Goal: Task Accomplishment & Management: Complete application form

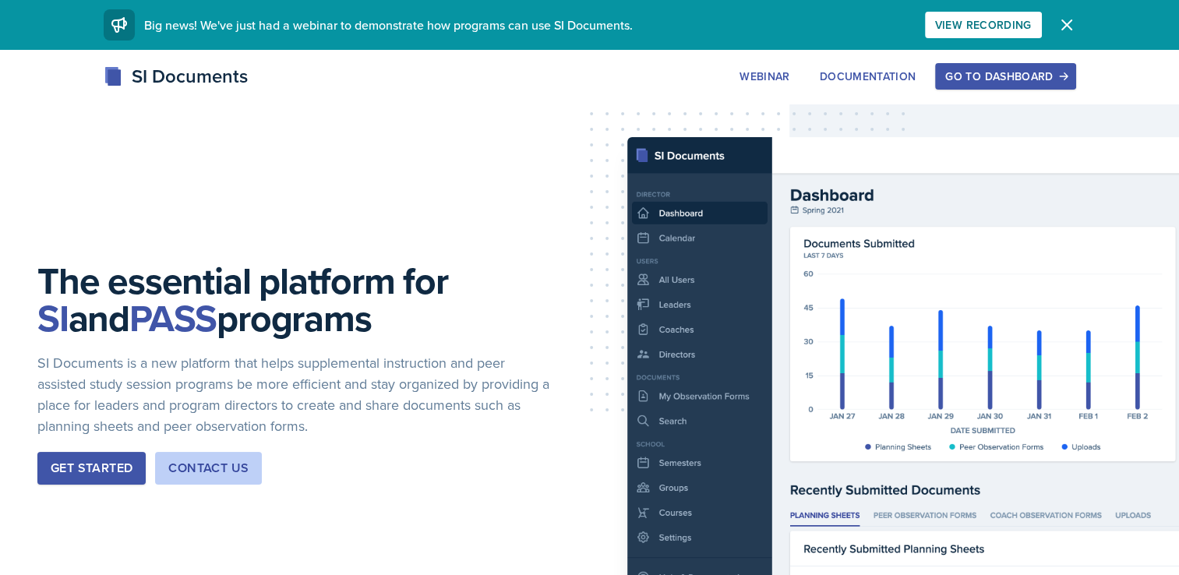
click at [999, 85] on button "Go to Dashboard" at bounding box center [1005, 76] width 140 height 27
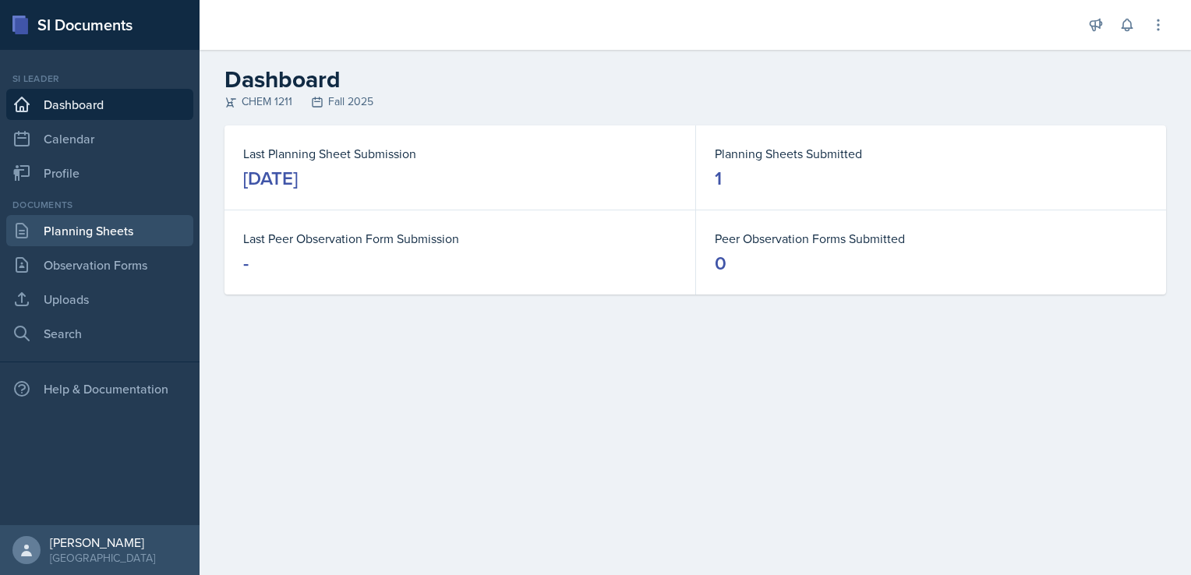
click at [71, 223] on link "Planning Sheets" at bounding box center [99, 230] width 187 height 31
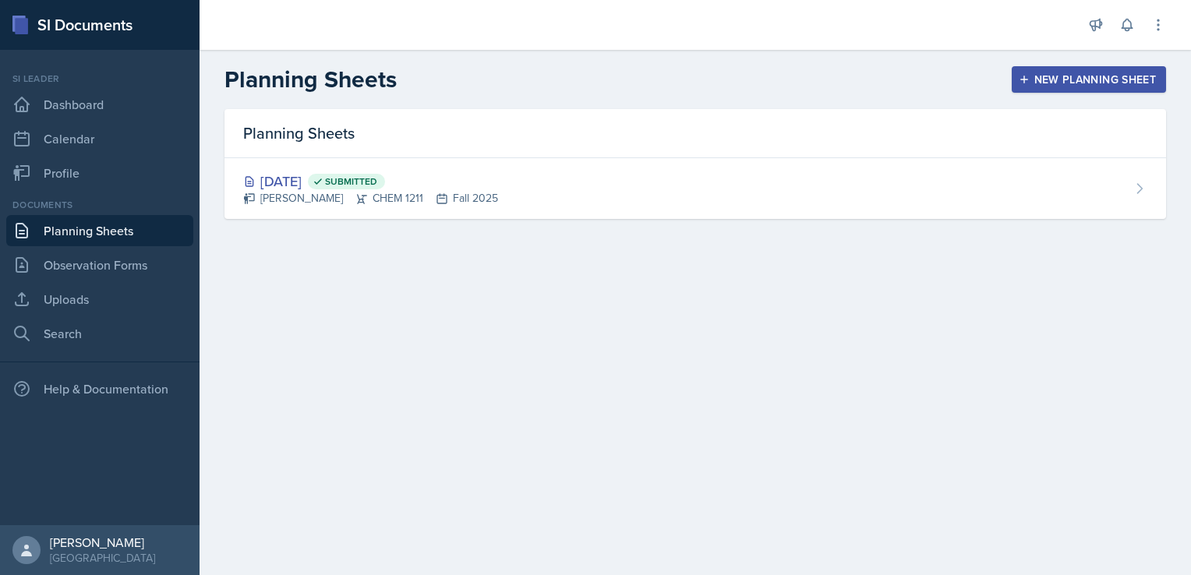
click at [1108, 70] on button "New Planning Sheet" at bounding box center [1089, 79] width 154 height 27
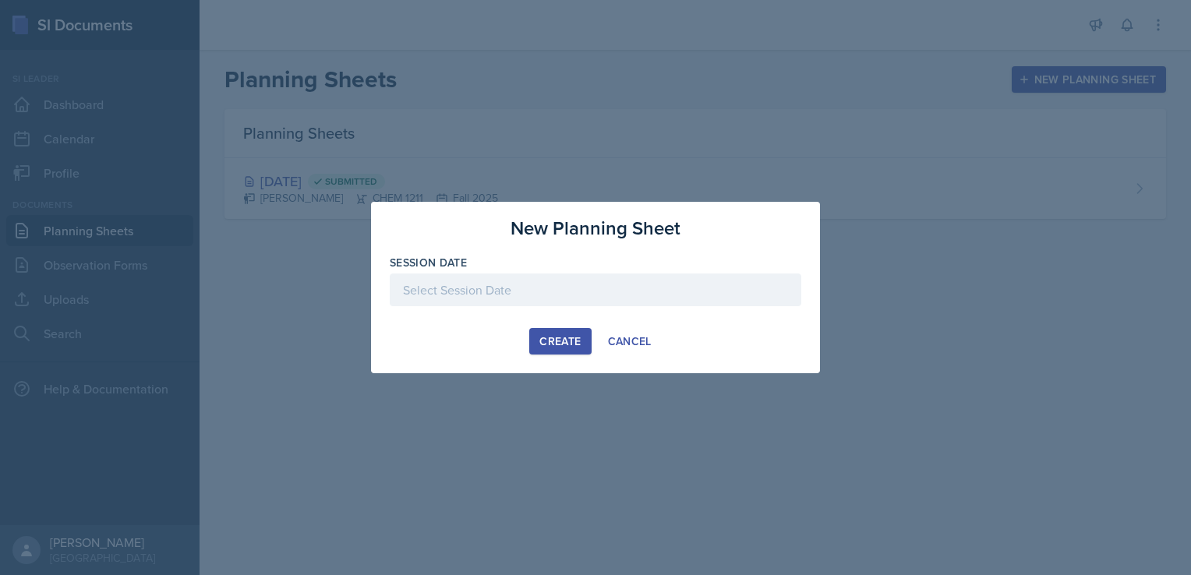
click at [605, 307] on div at bounding box center [596, 314] width 412 height 16
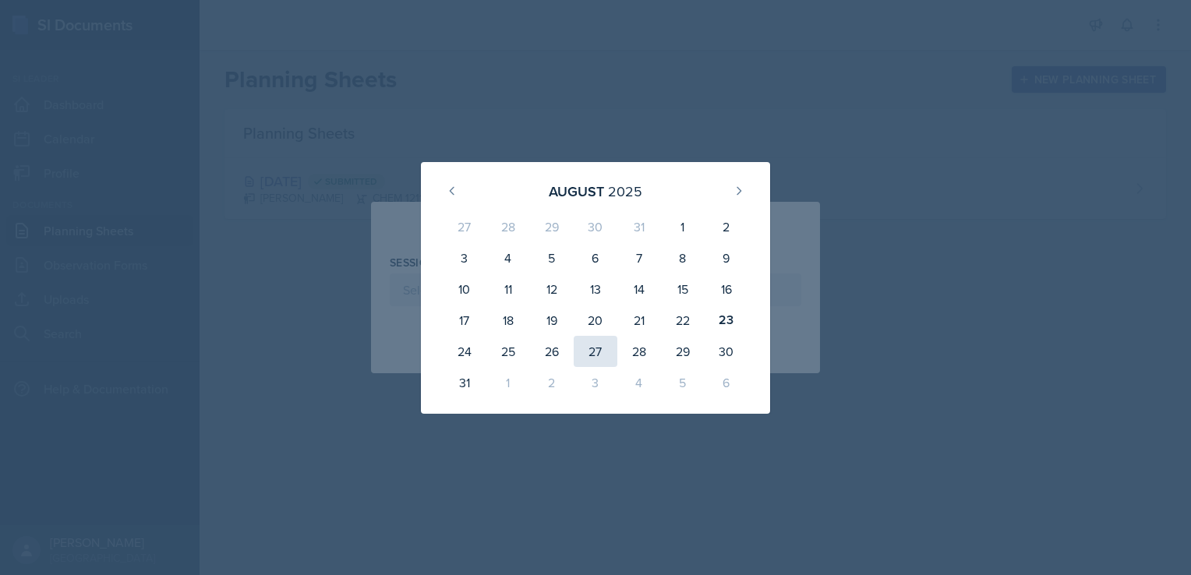
click at [597, 343] on div "27" at bounding box center [596, 351] width 44 height 31
type input "[DATE]"
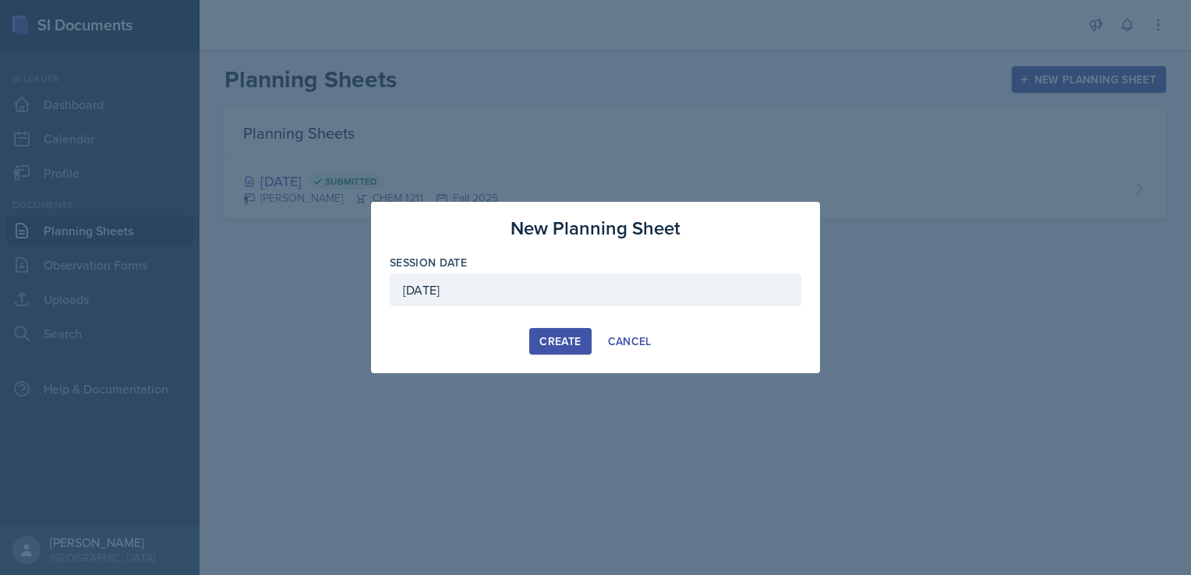
click at [564, 347] on div "Create" at bounding box center [559, 341] width 41 height 12
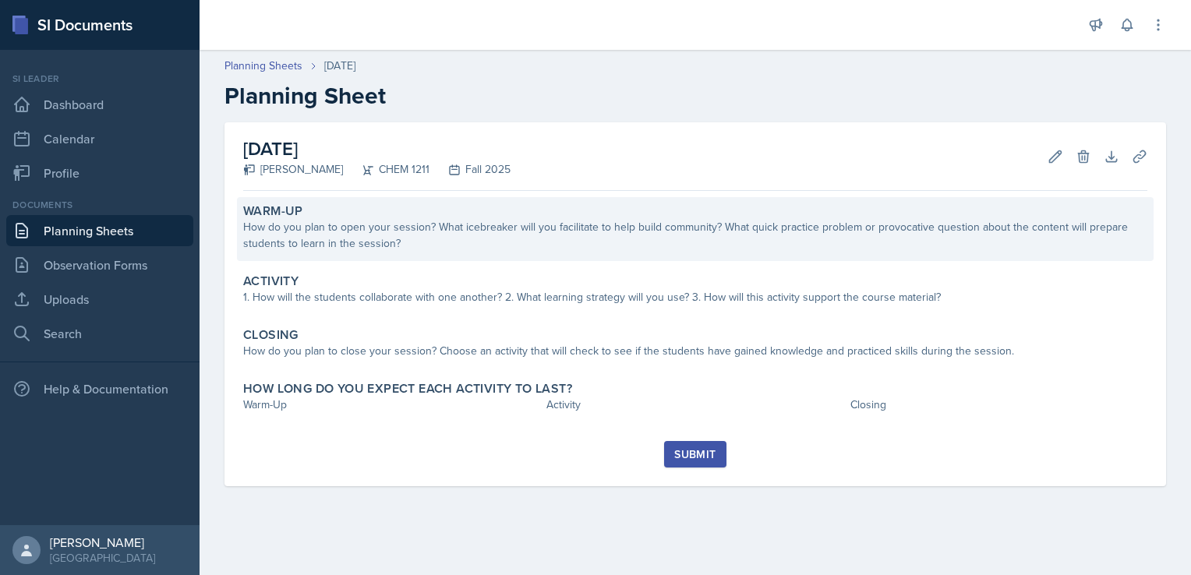
click at [437, 239] on div "How do you plan to open your session? What icebreaker will you facilitate to he…" at bounding box center [695, 235] width 904 height 33
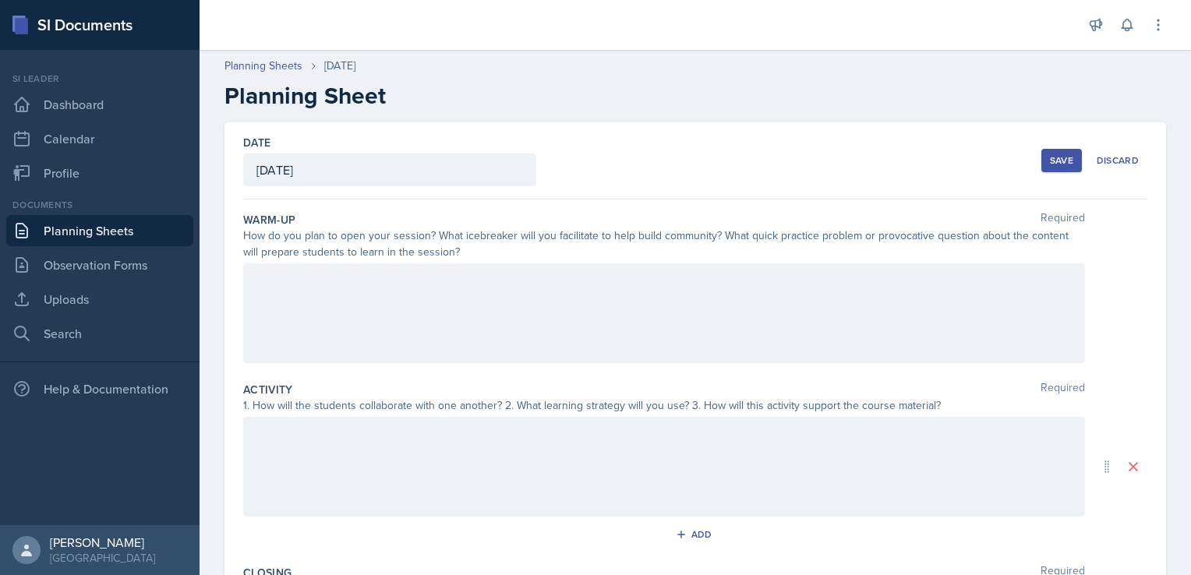
click at [688, 299] on div at bounding box center [664, 313] width 842 height 100
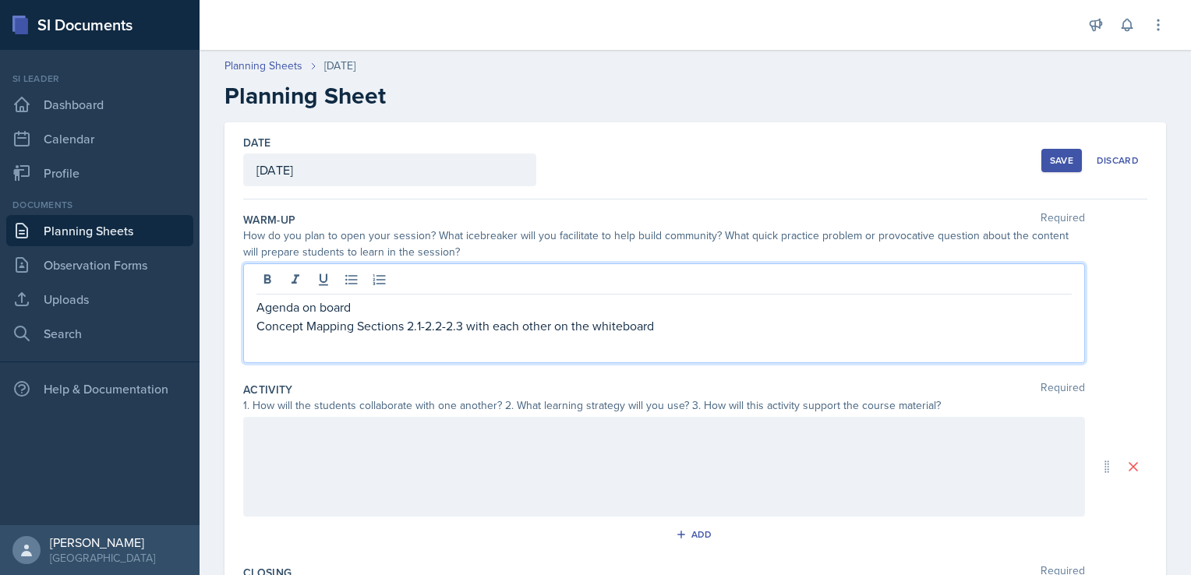
click at [466, 322] on p "Concept Mapping Sections 2.1-2.2-2.3 with each other on the whiteboard" at bounding box center [663, 325] width 815 height 19
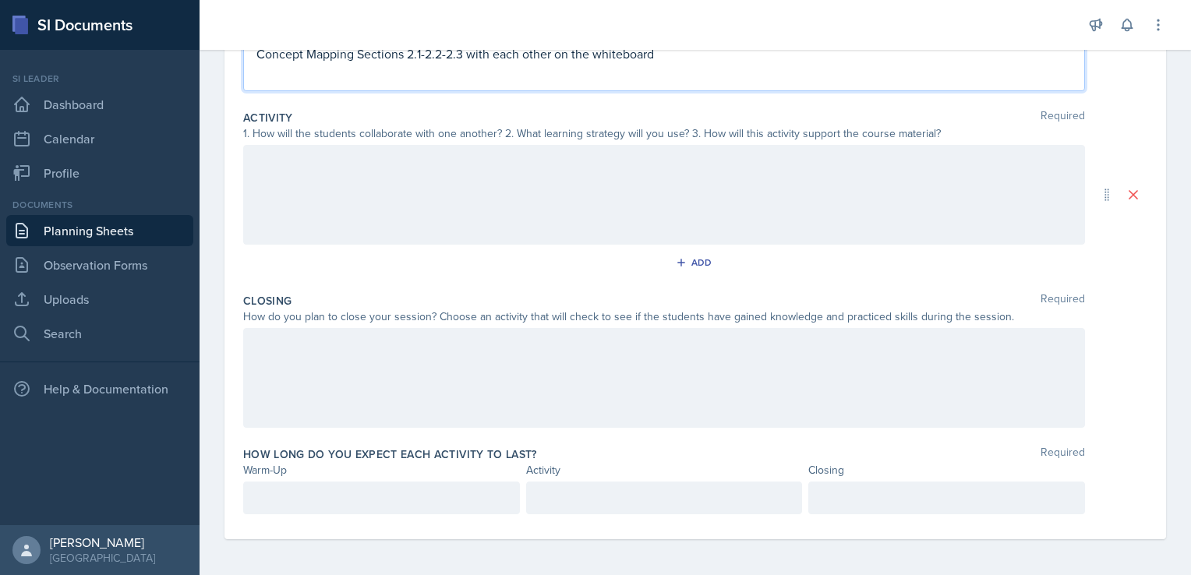
click at [362, 500] on p at bounding box center [381, 498] width 250 height 19
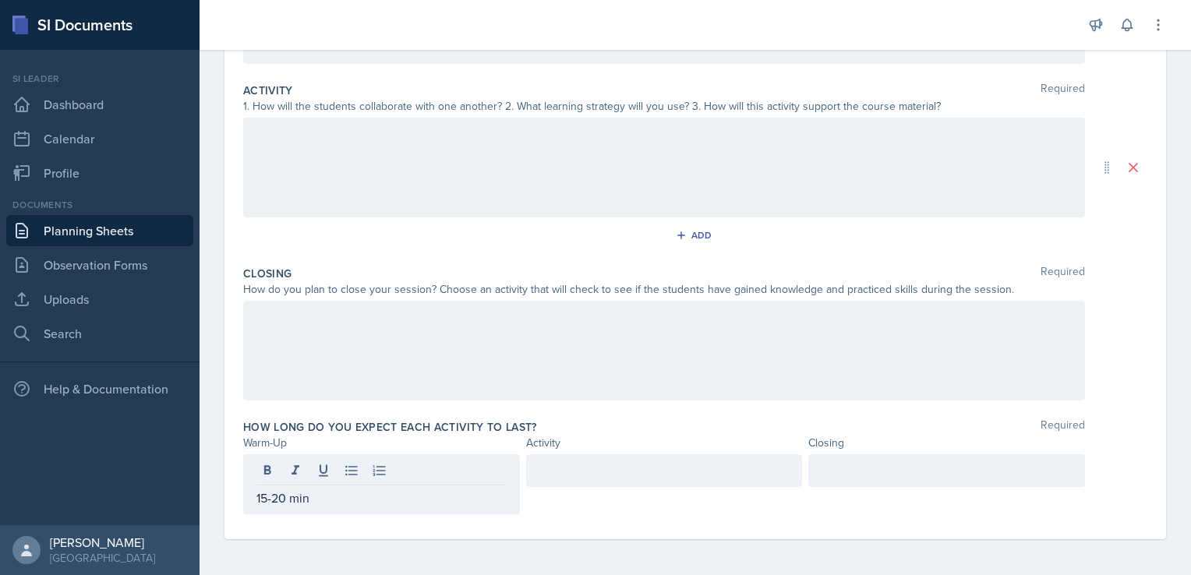
click at [624, 494] on div at bounding box center [664, 484] width 277 height 60
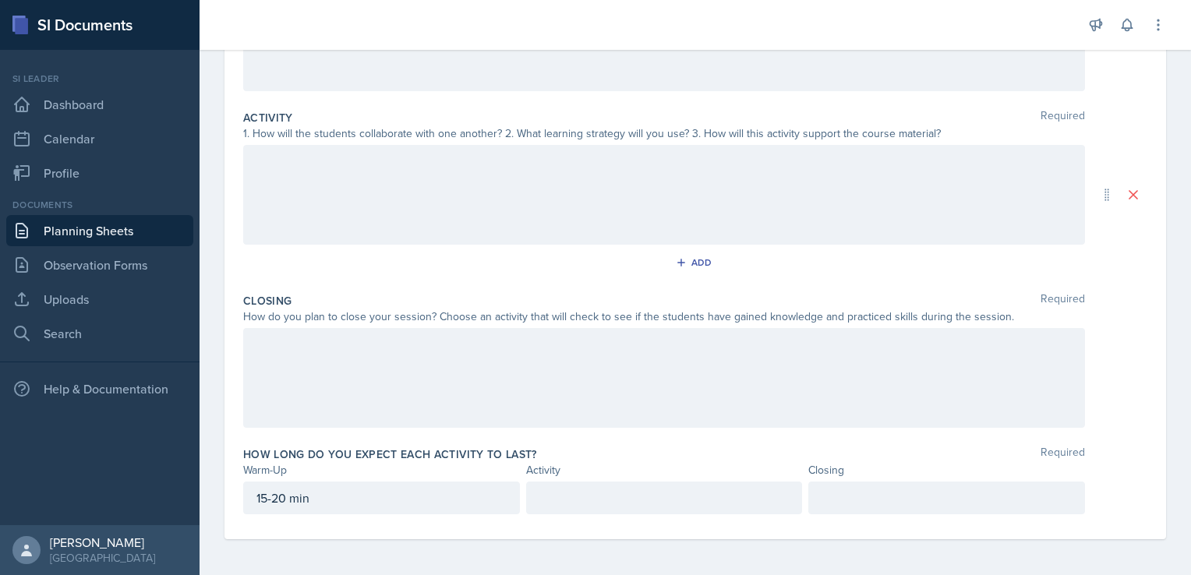
click at [629, 486] on div at bounding box center [664, 498] width 277 height 33
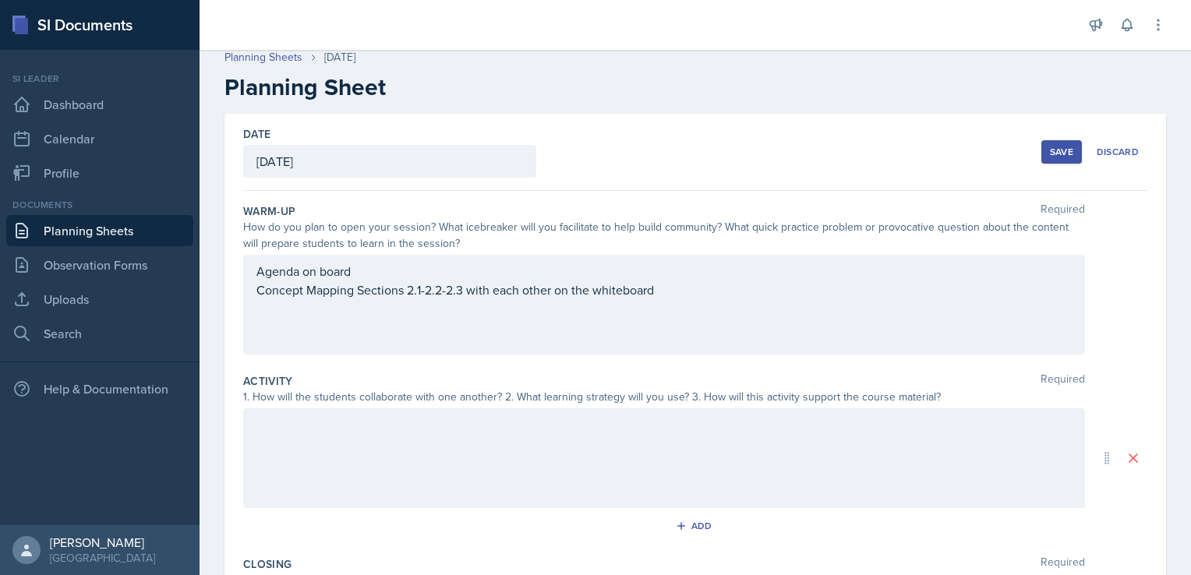
scroll to position [5, 0]
click at [517, 407] on div "1. How will the students collaborate with one another? 2. What learning strateg…" at bounding box center [664, 400] width 842 height 16
click at [520, 427] on div at bounding box center [664, 462] width 842 height 100
click at [520, 427] on div at bounding box center [663, 430] width 815 height 26
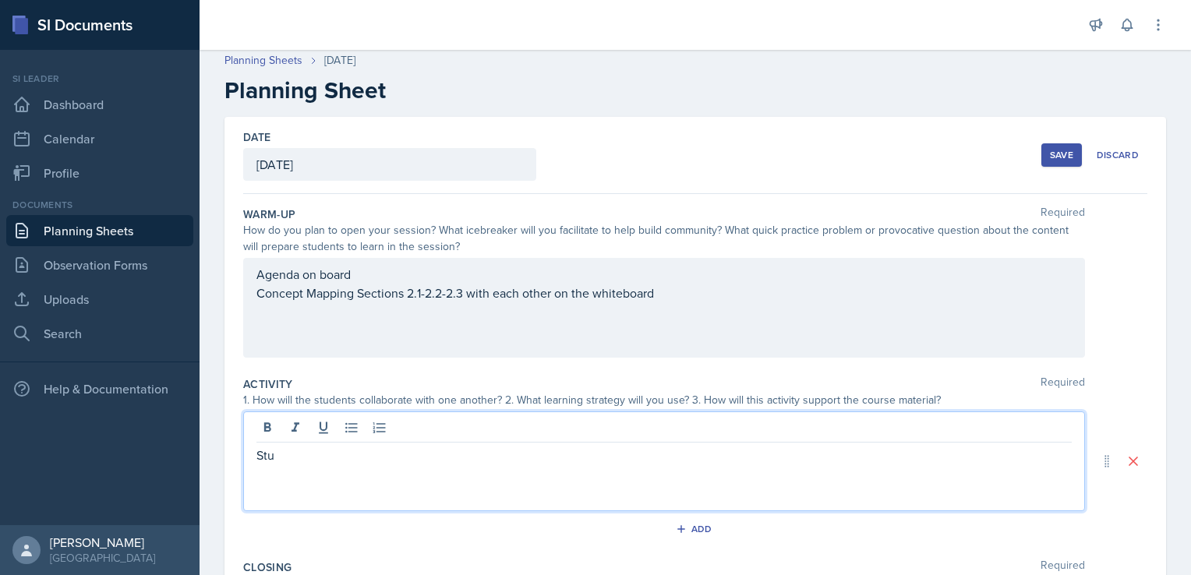
click at [485, 462] on p "Stu" at bounding box center [663, 455] width 815 height 19
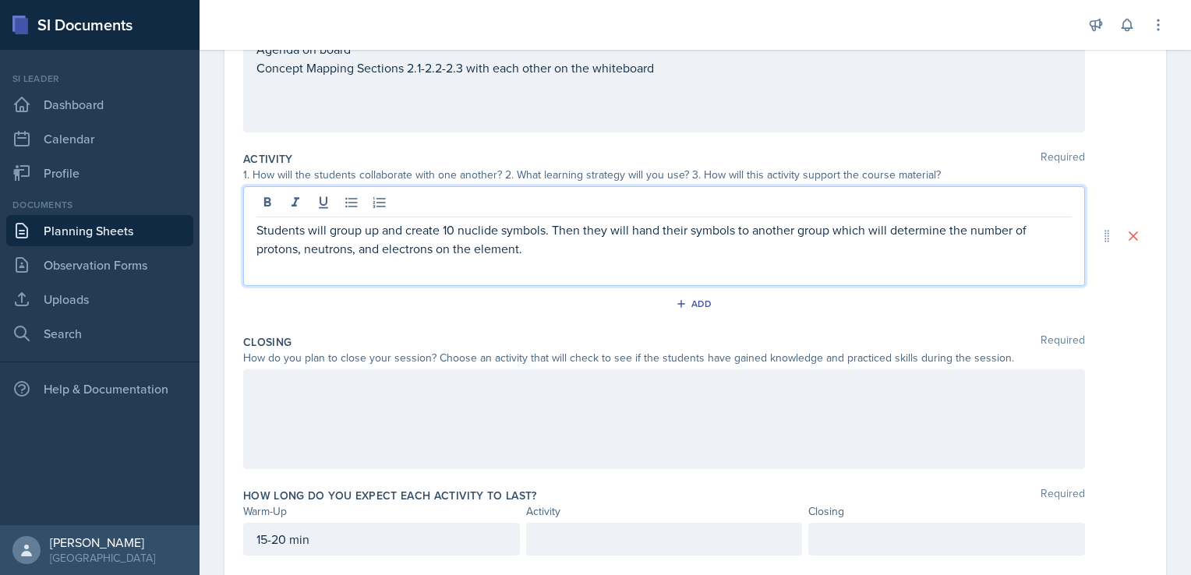
scroll to position [272, 0]
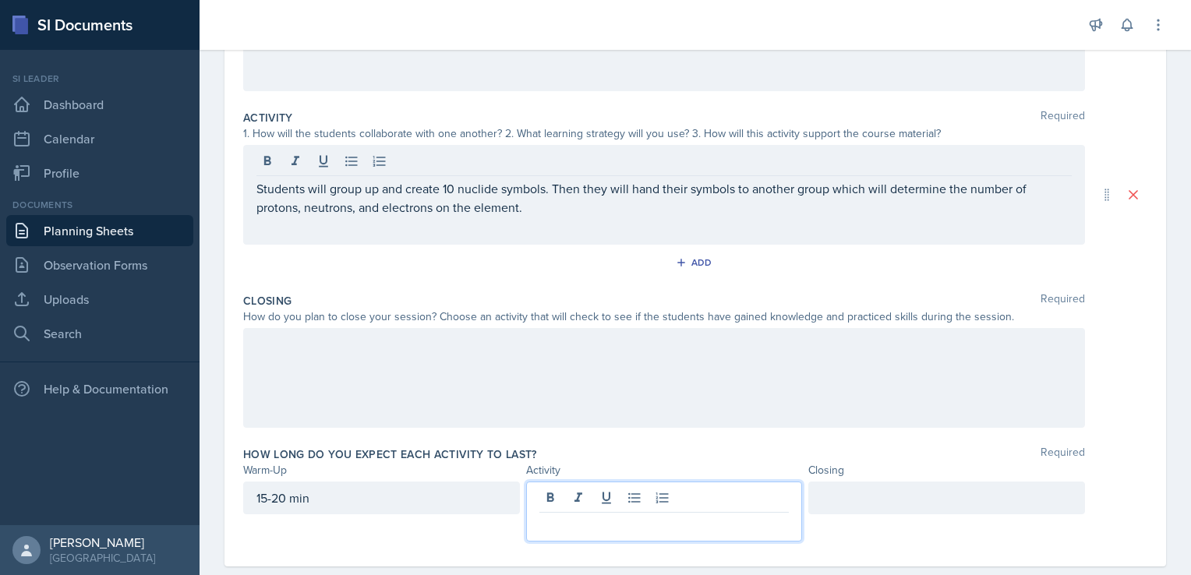
click at [642, 516] on p at bounding box center [664, 525] width 250 height 19
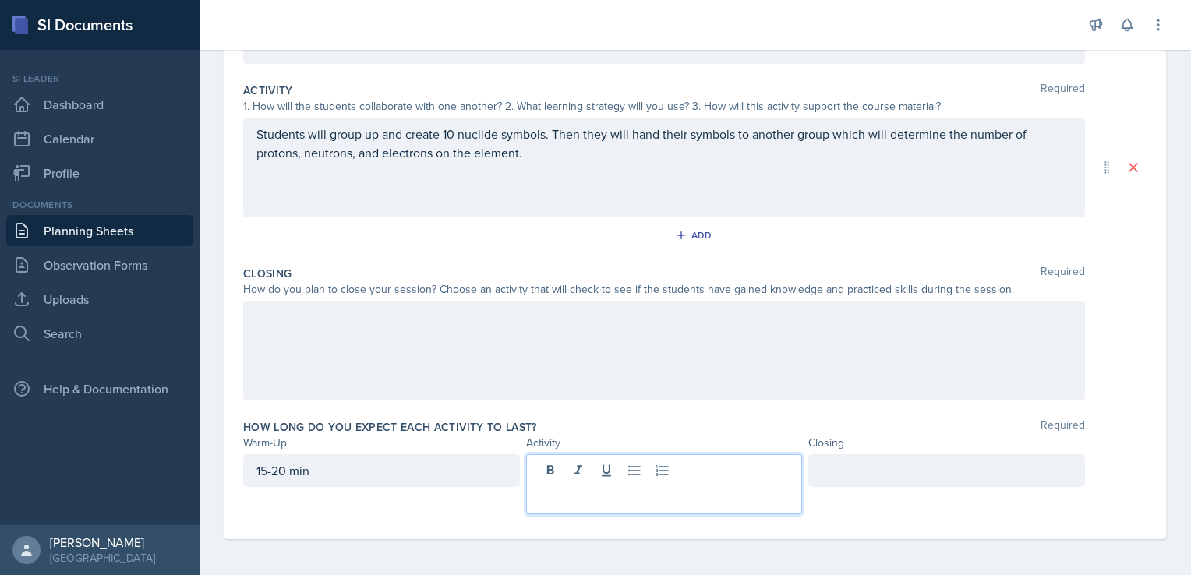
click at [627, 167] on div "Students will group up and create 10 nuclide symbols. Then they will hand their…" at bounding box center [664, 168] width 842 height 100
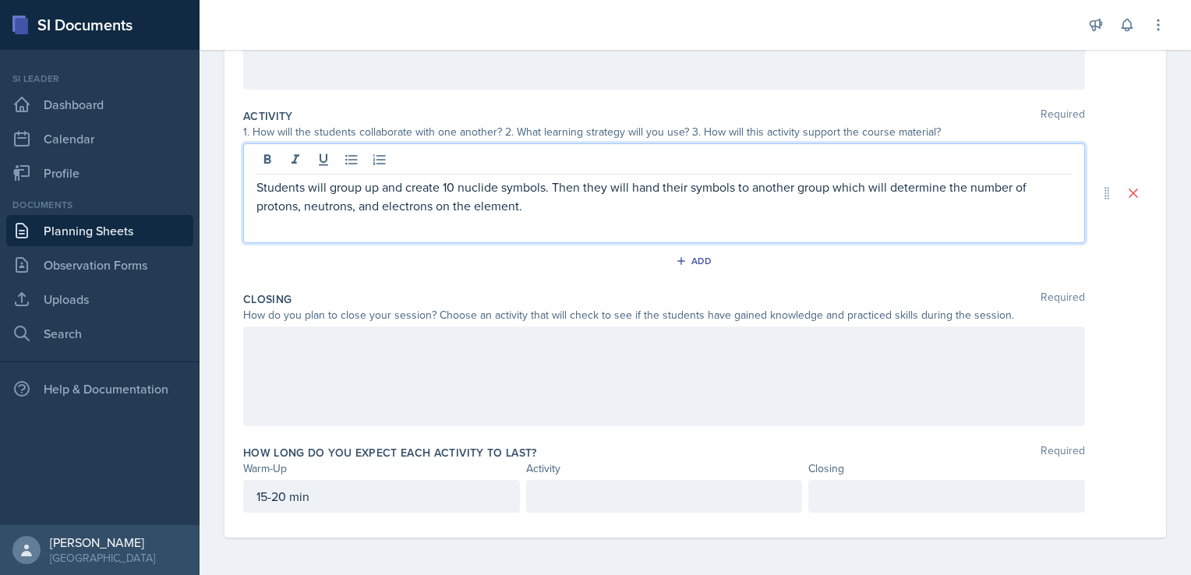
scroll to position [272, 0]
click at [253, 190] on div "Students will group up and create 10 nuclide symbols. Then they will hand their…" at bounding box center [664, 195] width 842 height 100
click at [257, 186] on p "Students will group up and create 10 nuclide symbols. Then they will hand their…" at bounding box center [663, 197] width 815 height 37
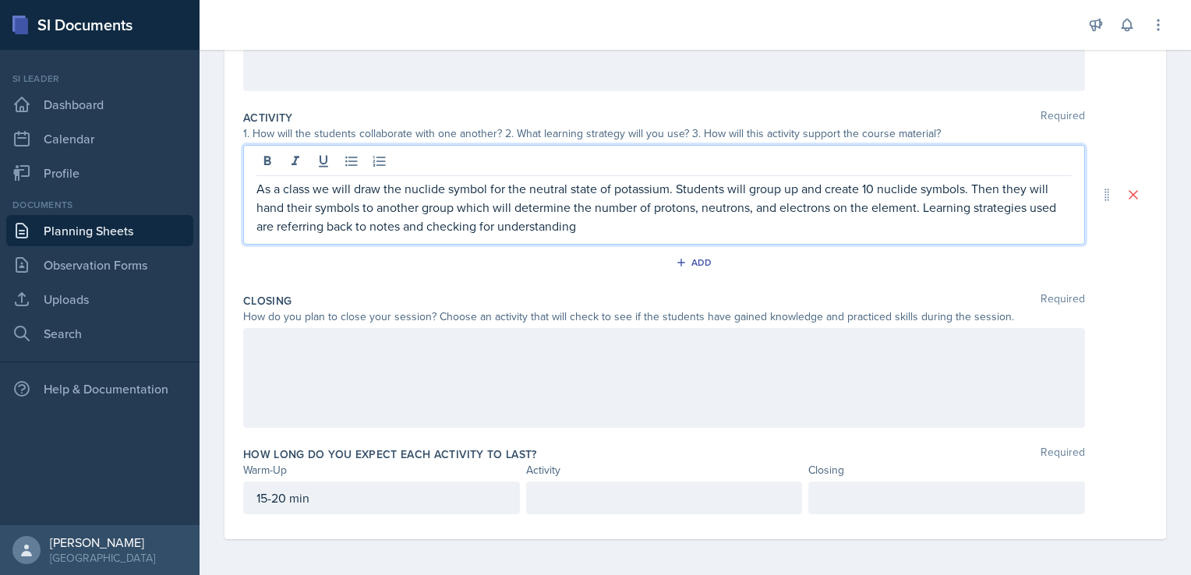
click at [750, 191] on p "As a class we will draw the nuclide symbol for the neutral state of potassium. …" at bounding box center [663, 207] width 815 height 56
click at [903, 190] on p "As a class we will draw the nuclide symbol for the neutral state of potassium. …" at bounding box center [663, 207] width 815 height 56
click at [771, 222] on p "As a class we will draw the nuclide symbol for the neutral state of potassium. …" at bounding box center [663, 207] width 815 height 56
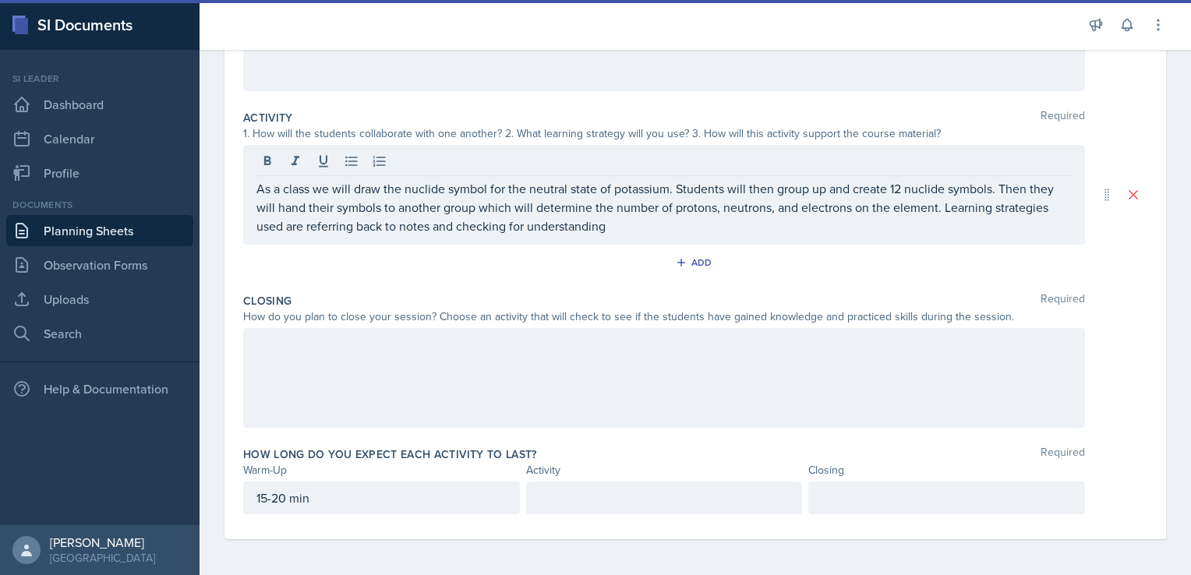
click at [645, 507] on div at bounding box center [664, 498] width 277 height 33
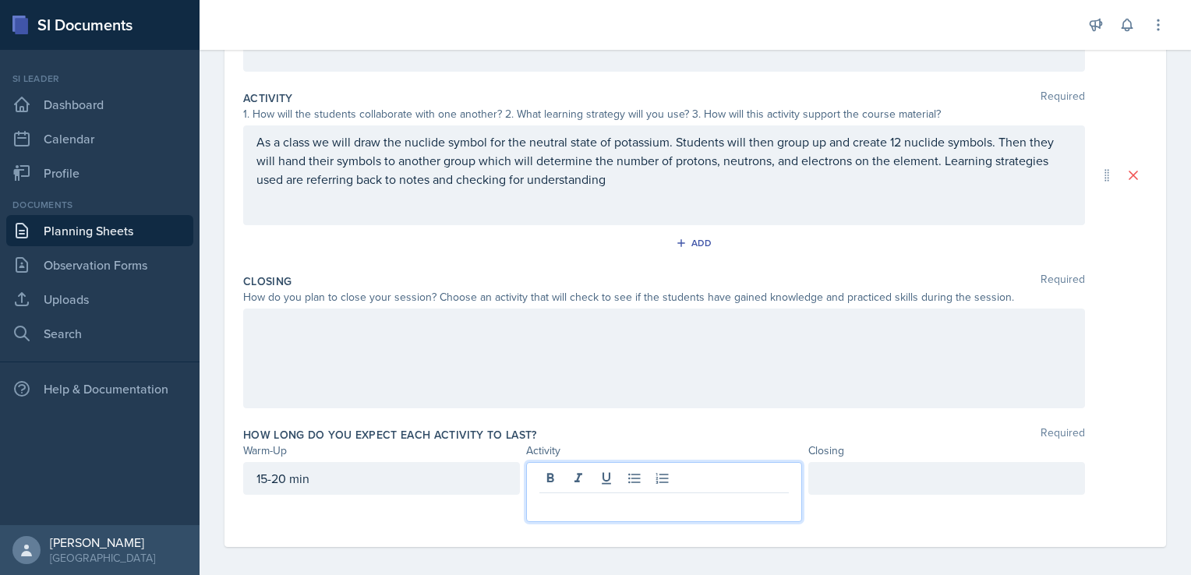
scroll to position [295, 0]
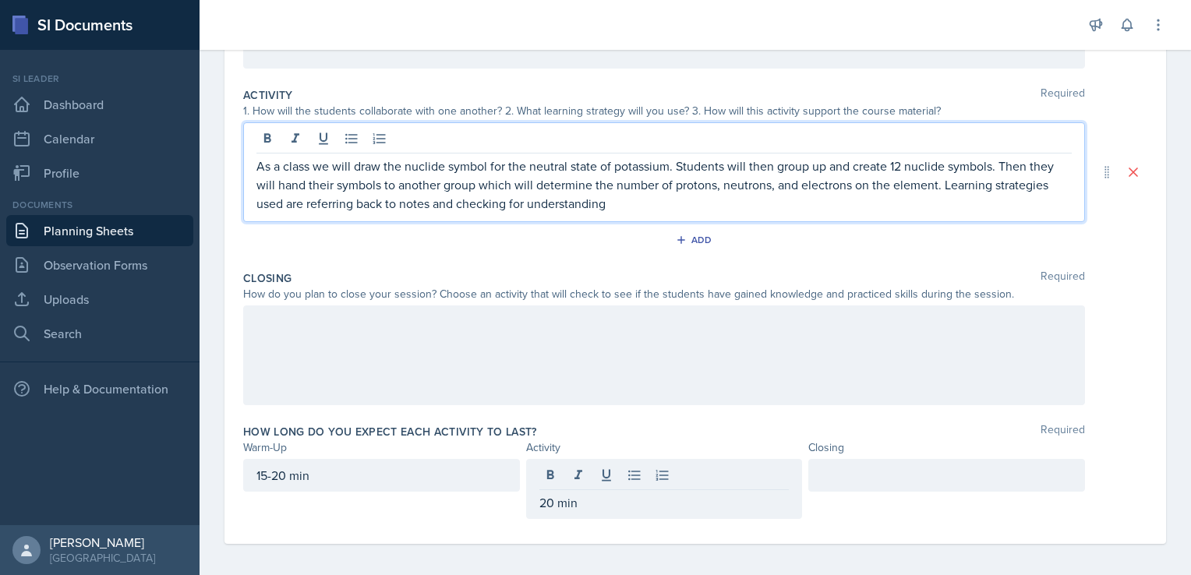
click at [804, 169] on p "As a class we will draw the nuclide symbol for the neutral state of potassium. …" at bounding box center [663, 185] width 815 height 56
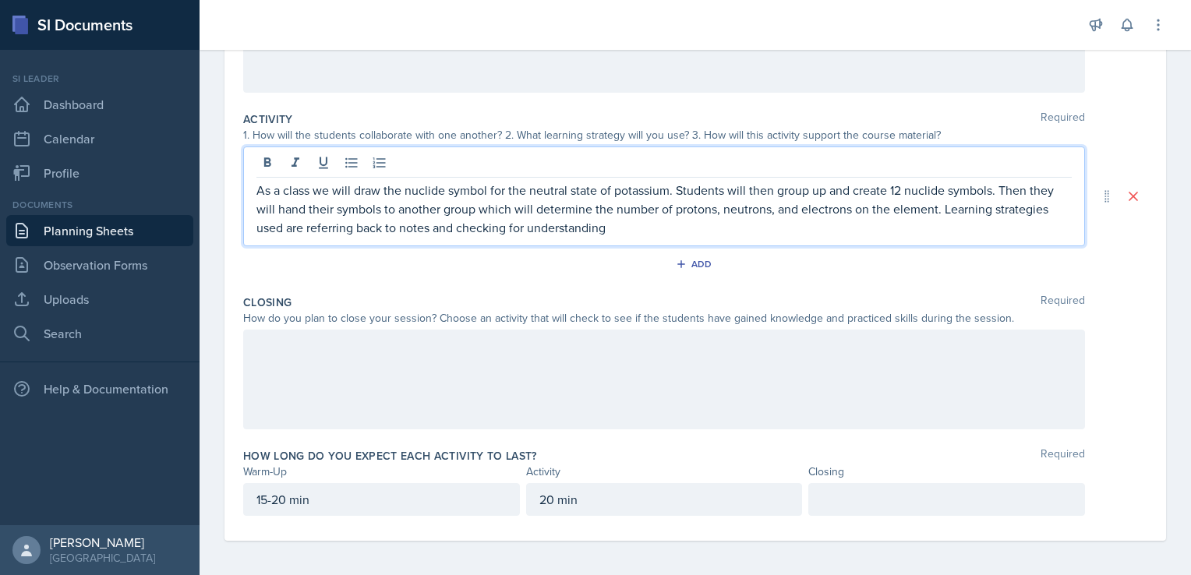
scroll to position [272, 0]
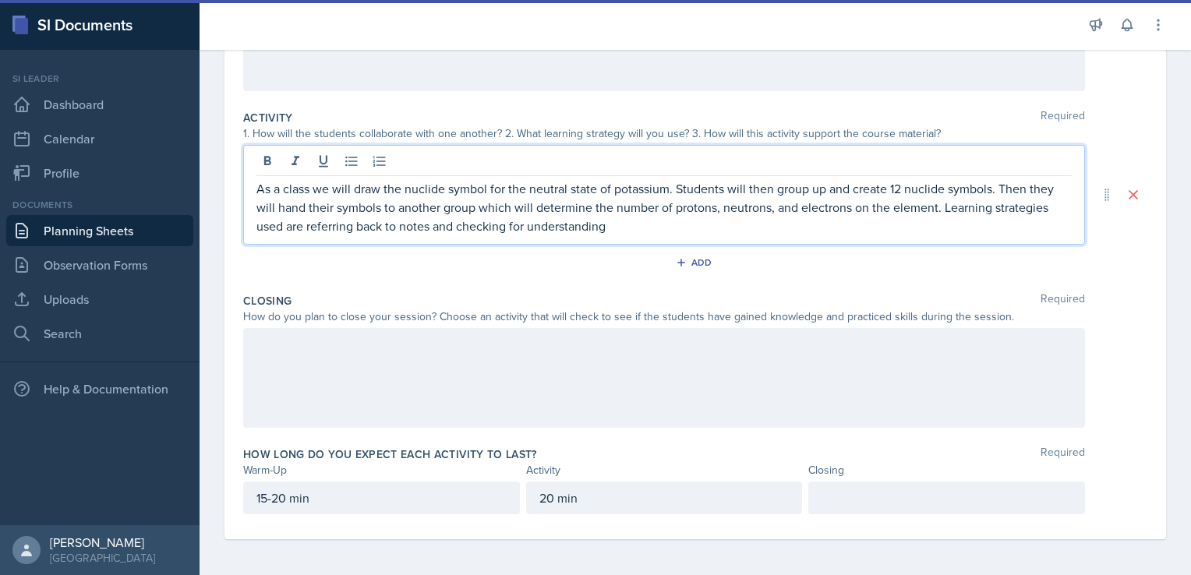
click at [661, 351] on div at bounding box center [664, 378] width 842 height 100
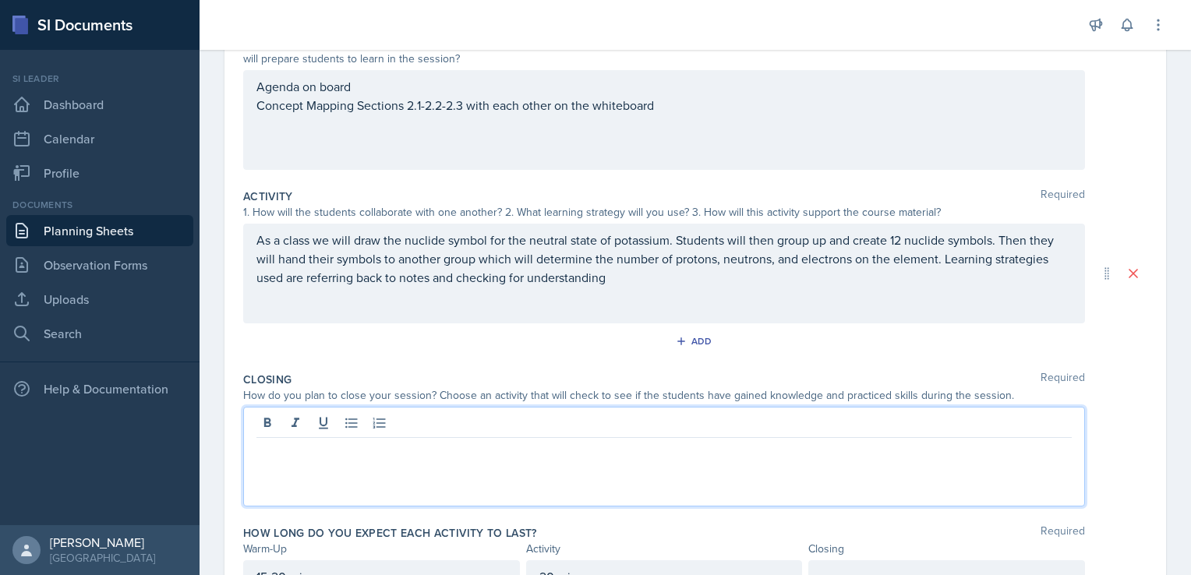
scroll to position [192, 0]
click at [678, 338] on icon "button" at bounding box center [681, 343] width 11 height 11
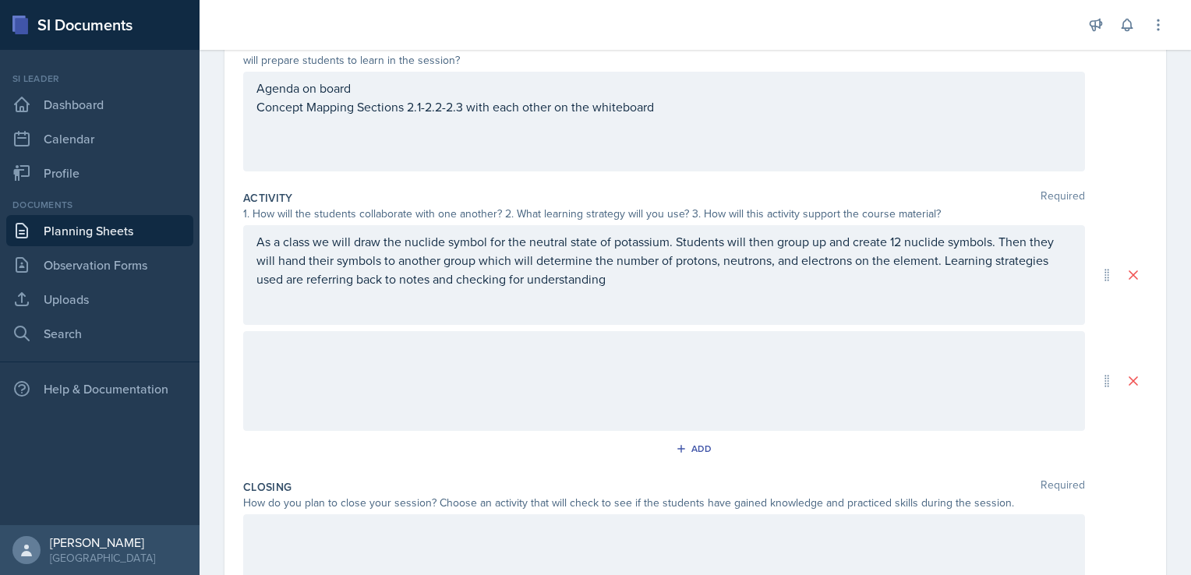
click at [586, 373] on div at bounding box center [664, 381] width 842 height 100
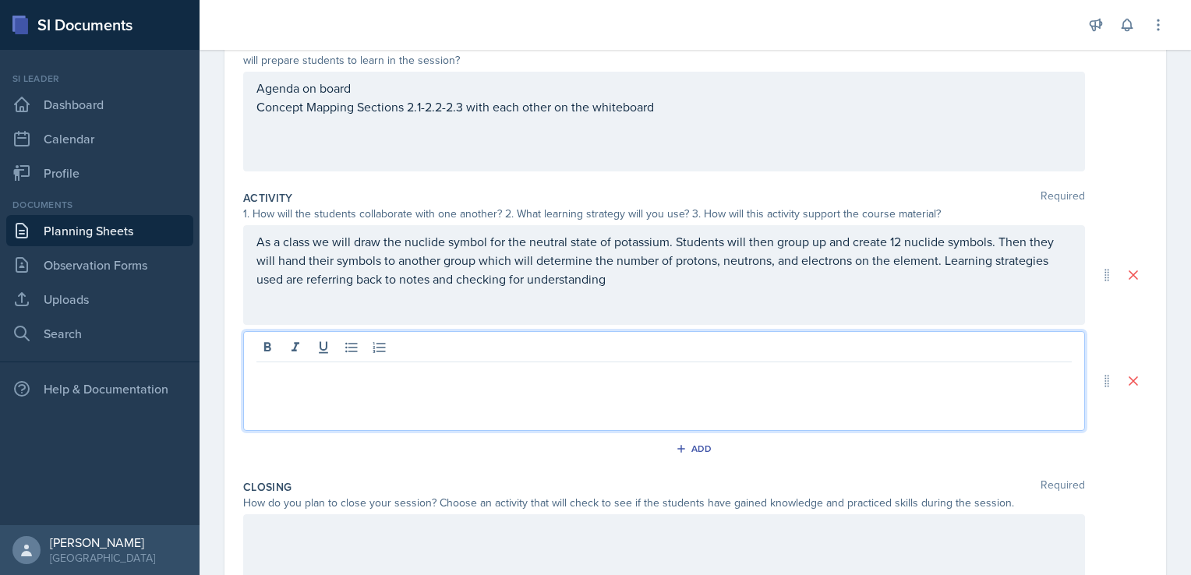
scroll to position [219, 0]
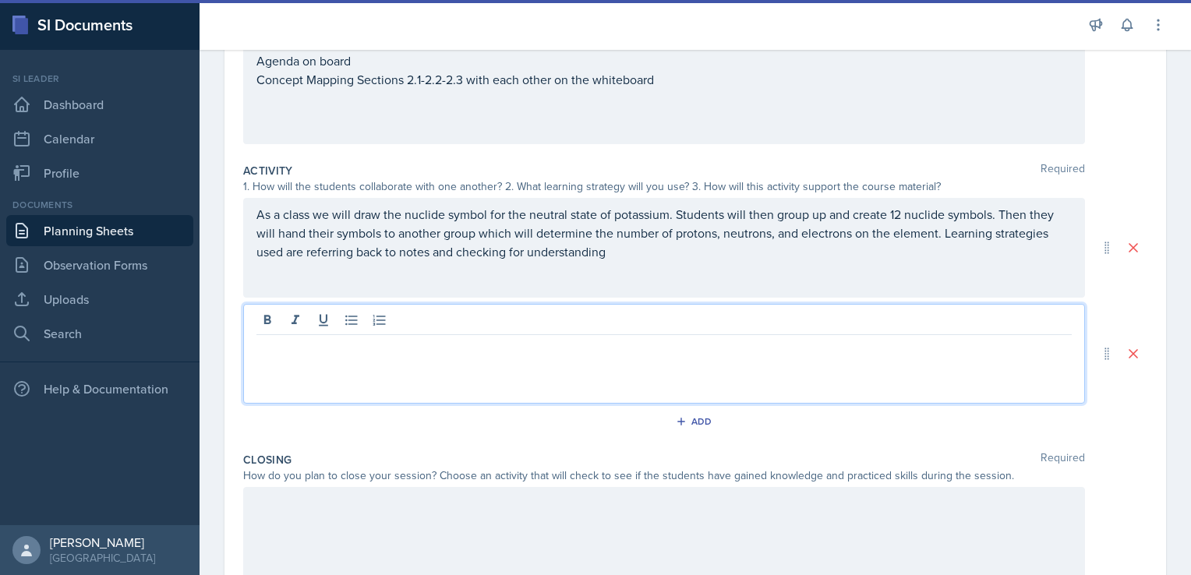
paste div
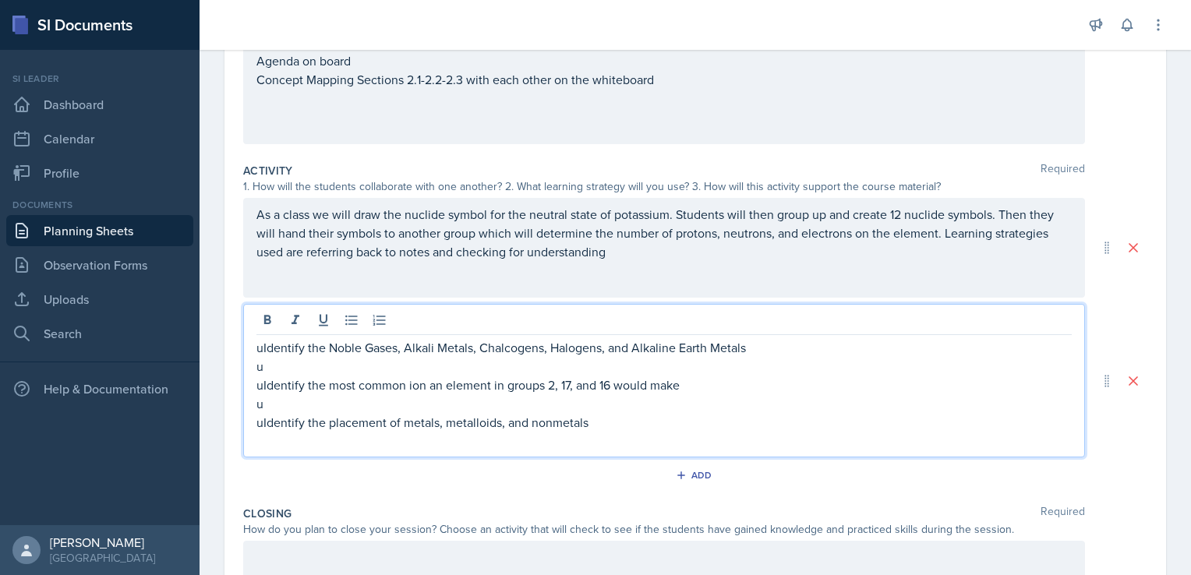
click at [261, 348] on p "uIdentify the Noble Gases, Alkali Metals, Chalcogens, Halogens, and Alkaline Ea…" at bounding box center [663, 347] width 815 height 19
drag, startPoint x: 480, startPoint y: 365, endPoint x: 253, endPoint y: 345, distance: 227.7
click at [253, 345] on div "Identify the Noble Gases, Alkali Metals, Chalcogens, Halogens, and Alkaline Ear…" at bounding box center [664, 381] width 842 height 154
click at [771, 348] on p "Identify the Noble Gases, Alkali Metals, Chalcogens, Halogens, and Alkaline Ear…" at bounding box center [663, 347] width 815 height 19
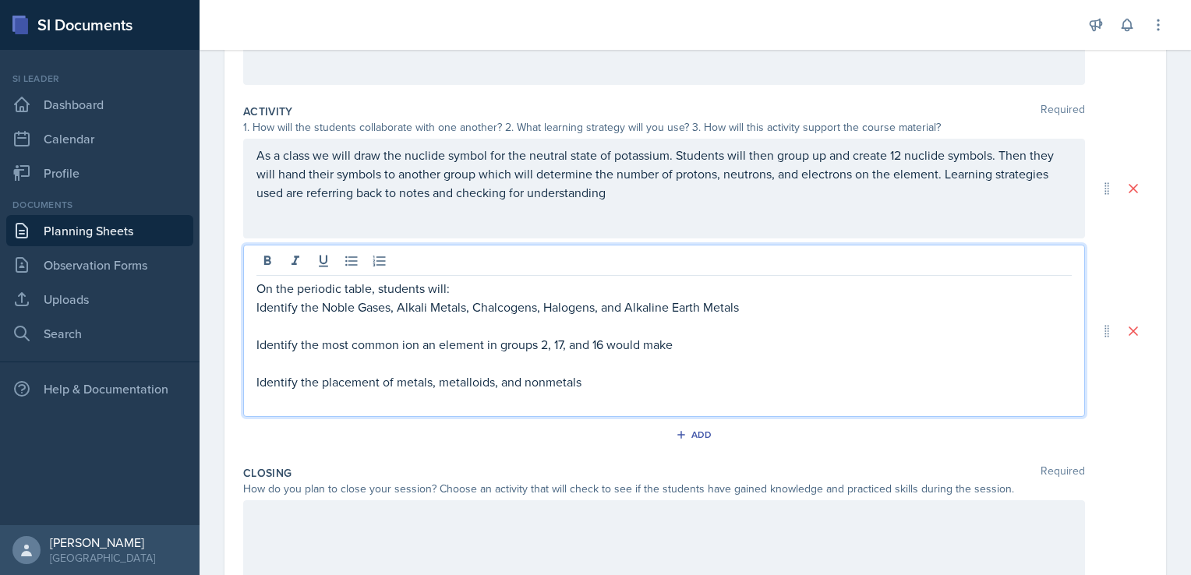
scroll to position [306, 0]
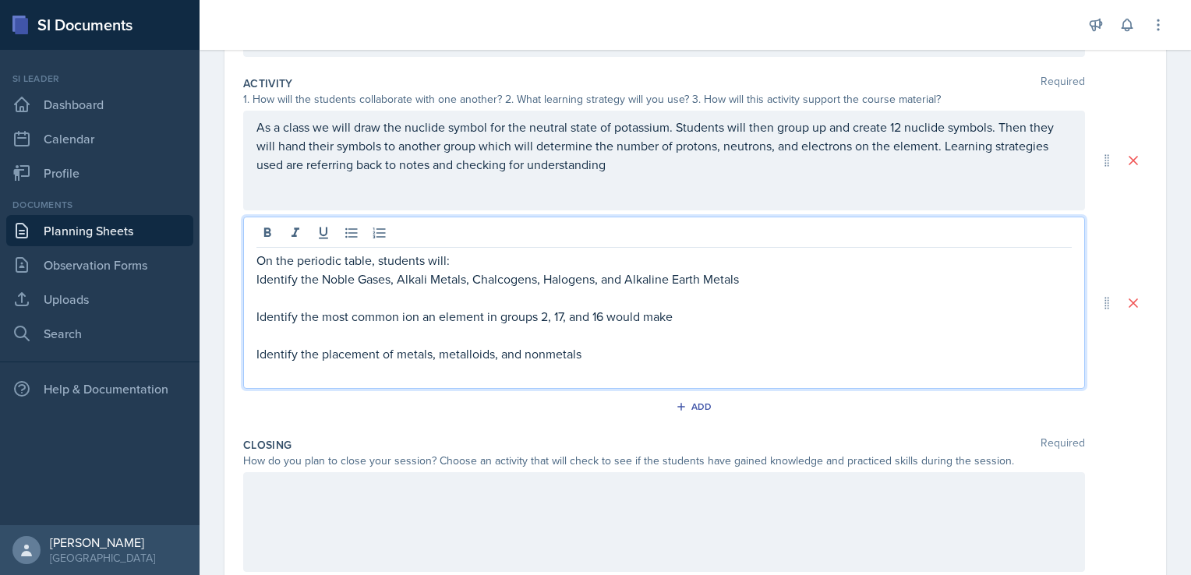
click at [369, 260] on p "On the periodic table, students will:" at bounding box center [663, 260] width 815 height 19
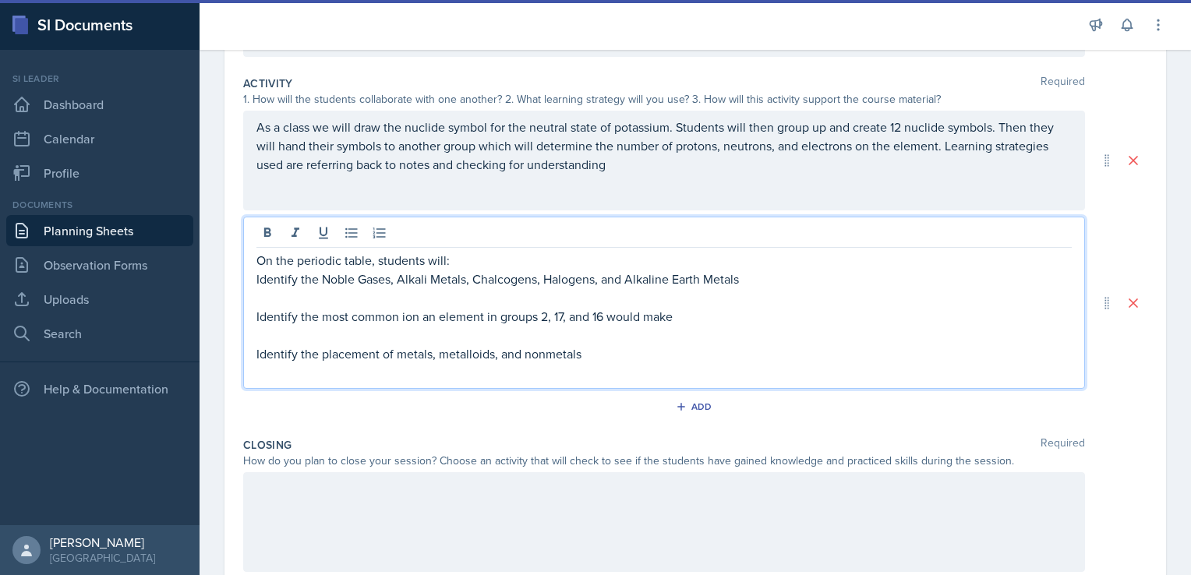
click at [376, 261] on p "On the periodic table, students will:" at bounding box center [663, 260] width 815 height 19
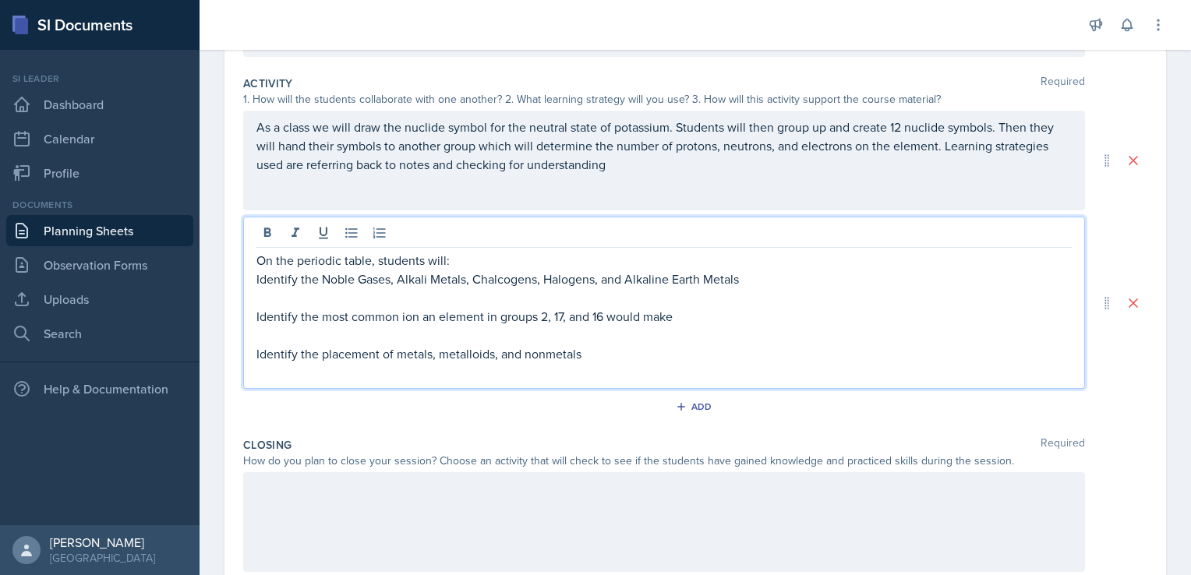
click at [595, 355] on p "Identify the placement of metals, metalloids, and nonmetals" at bounding box center [663, 354] width 815 height 19
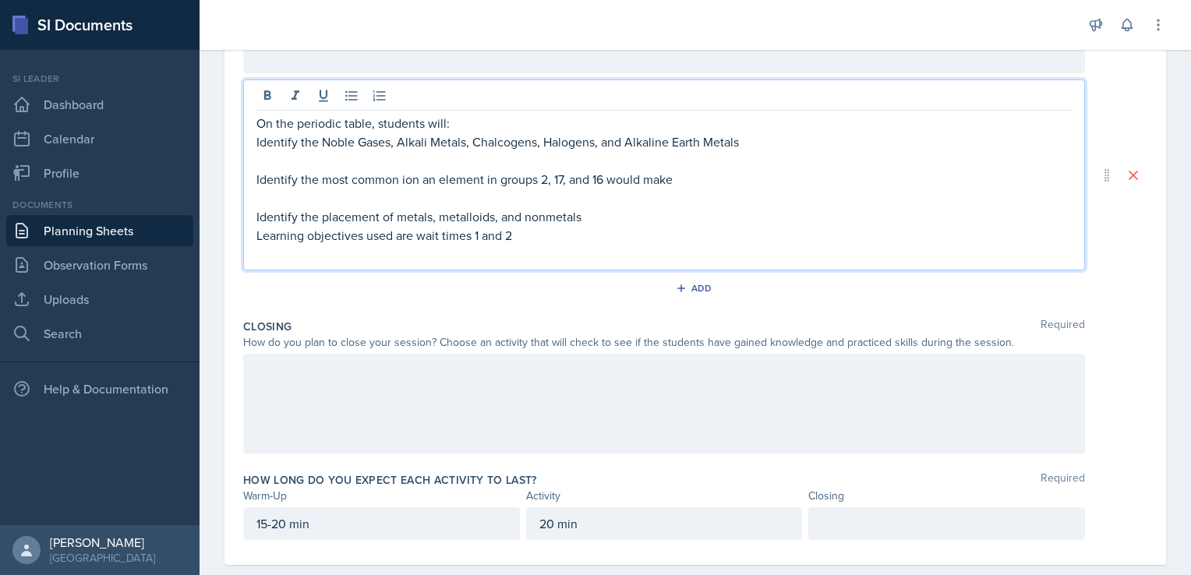
click at [524, 366] on p at bounding box center [663, 370] width 815 height 19
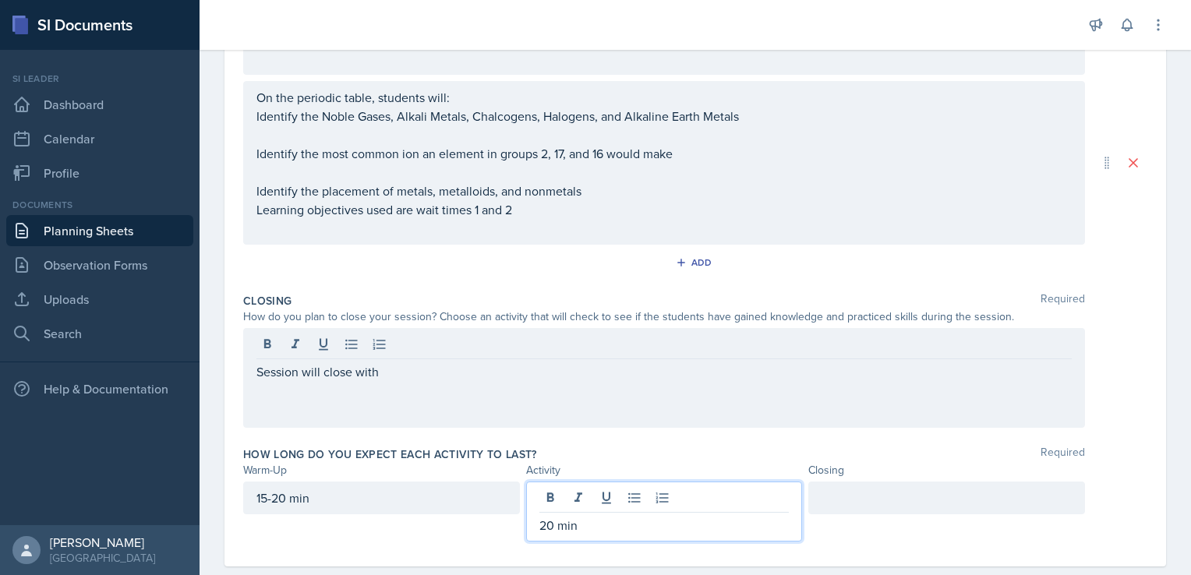
click at [548, 497] on div "20 min" at bounding box center [664, 512] width 277 height 60
click at [470, 334] on div "Session will close with" at bounding box center [664, 378] width 842 height 100
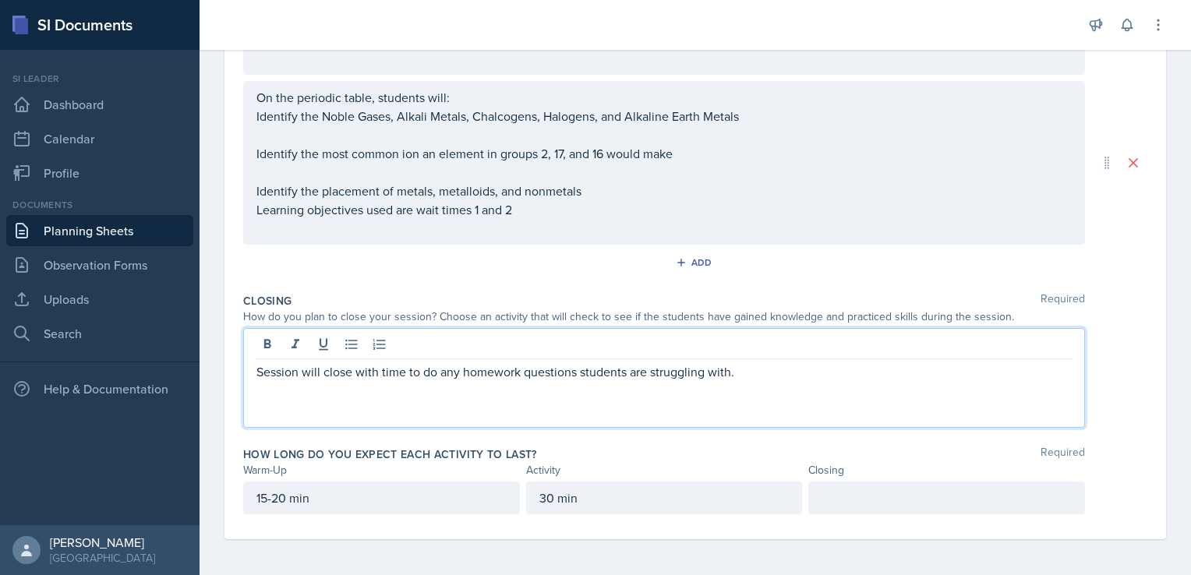
click at [907, 512] on div at bounding box center [946, 498] width 277 height 33
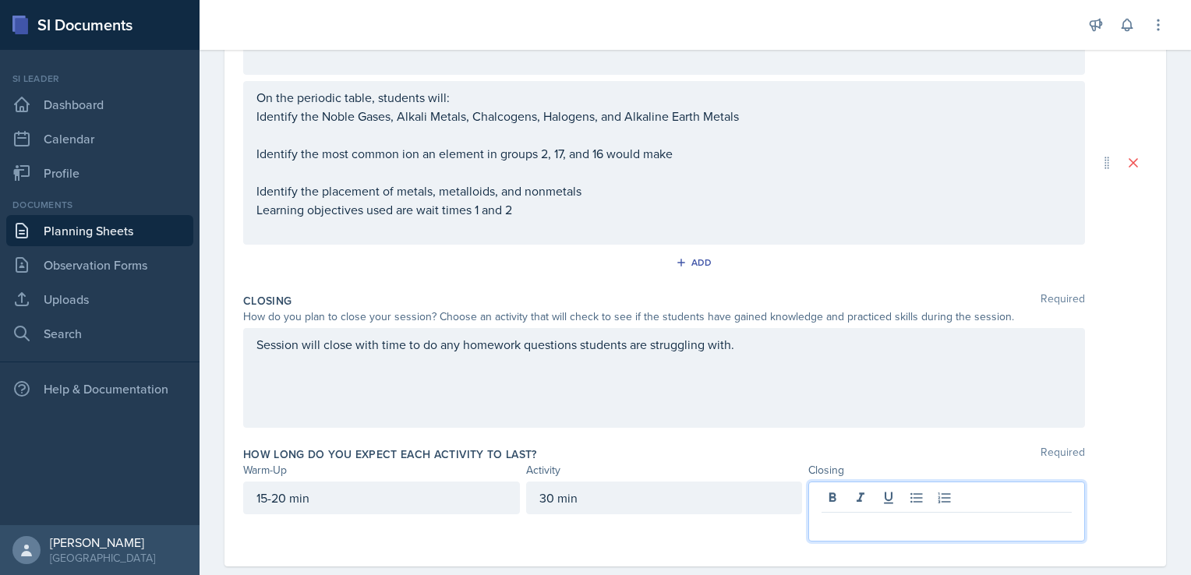
scroll to position [468, 0]
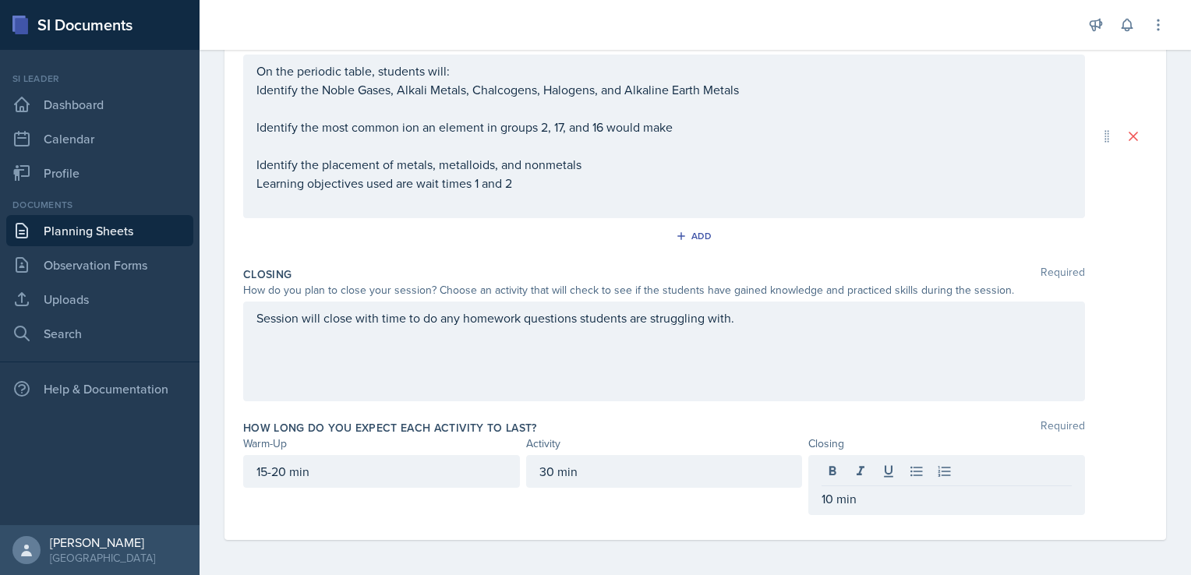
click at [791, 414] on div "How long do you expect each activity to last? Required Warm-Up Activity Closing…" at bounding box center [695, 471] width 904 height 114
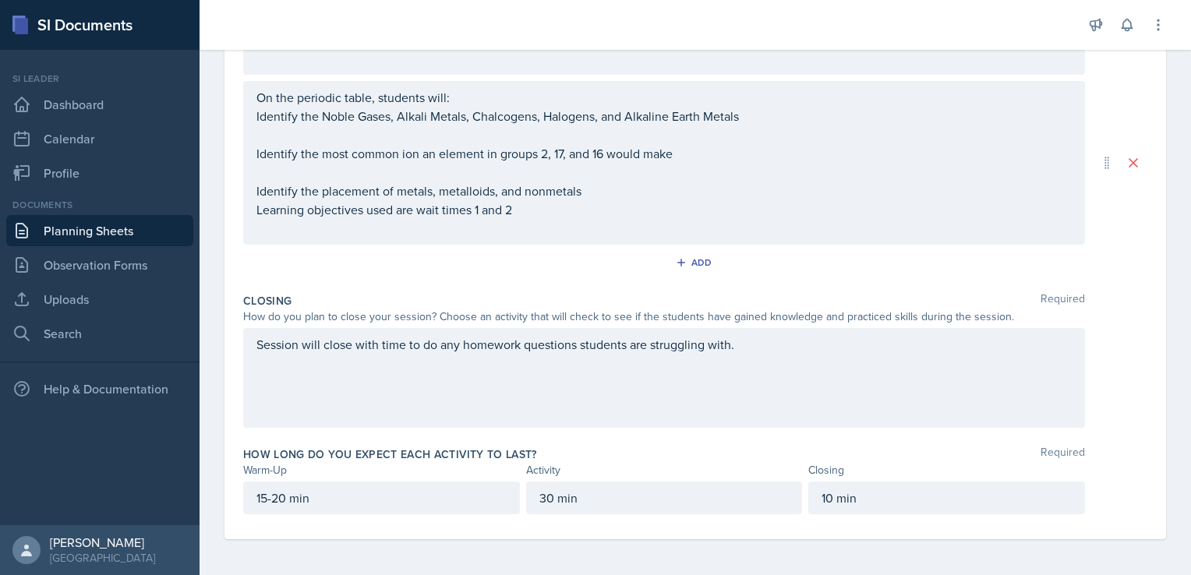
scroll to position [0, 0]
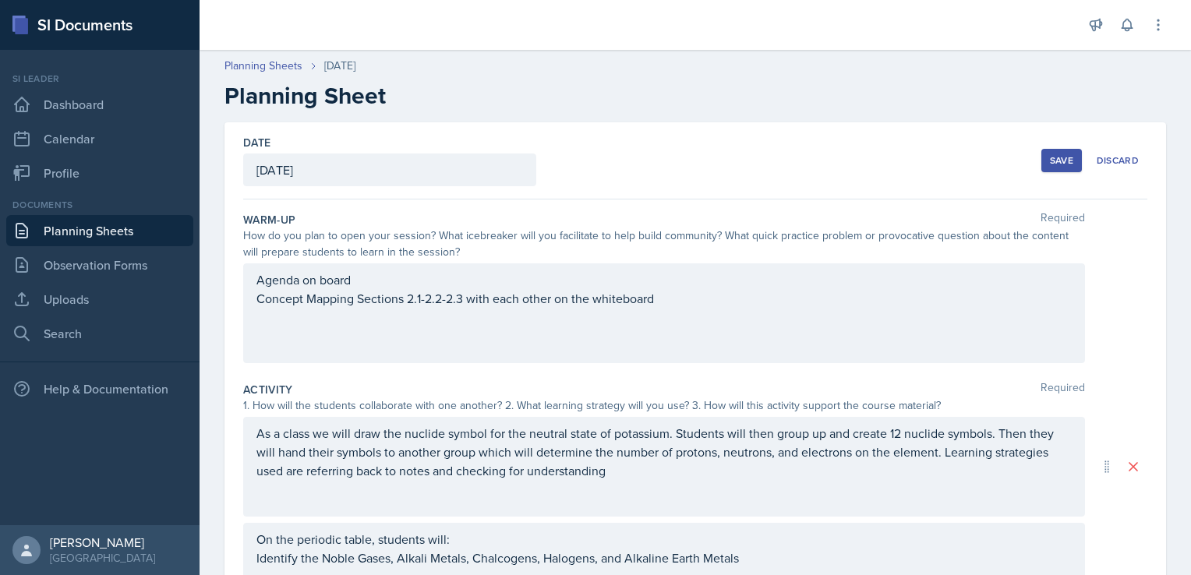
click at [1051, 161] on div "Save" at bounding box center [1061, 160] width 23 height 12
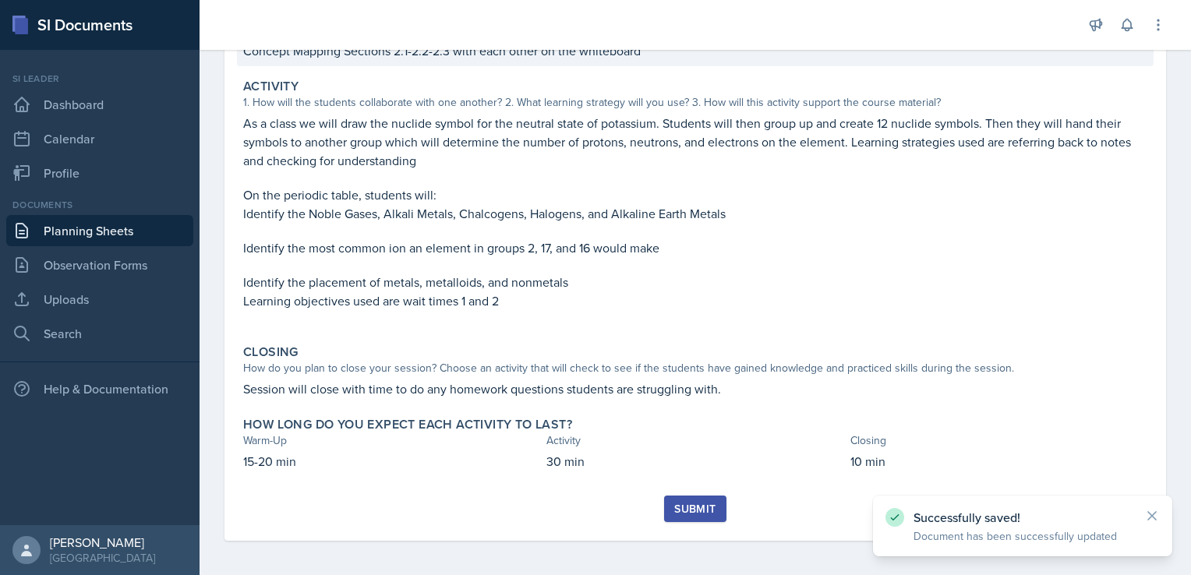
scroll to position [234, 0]
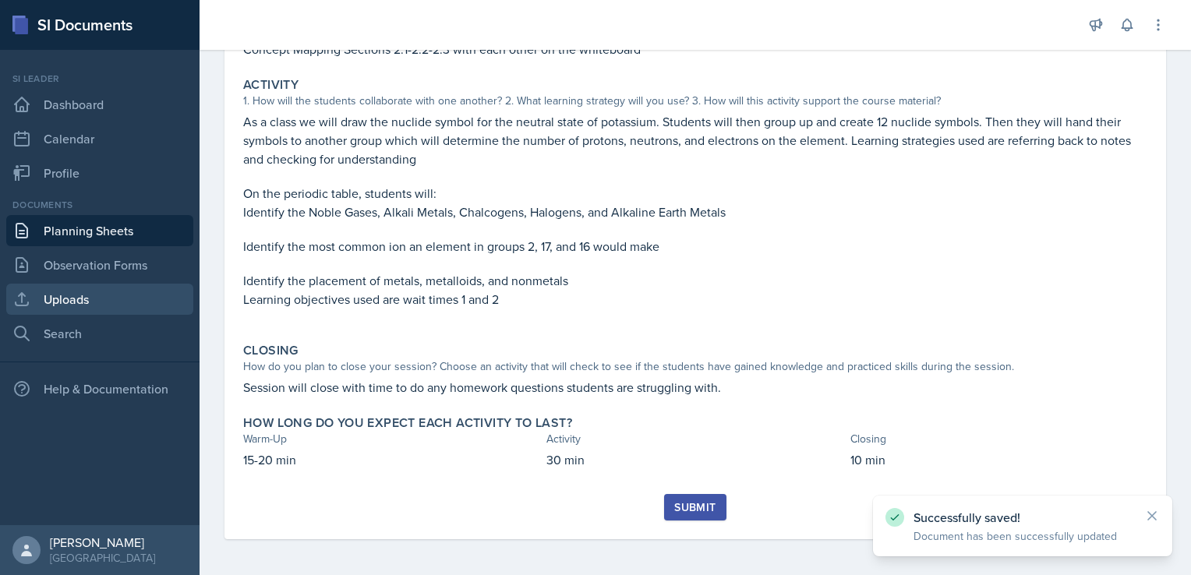
click at [128, 307] on link "Uploads" at bounding box center [99, 299] width 187 height 31
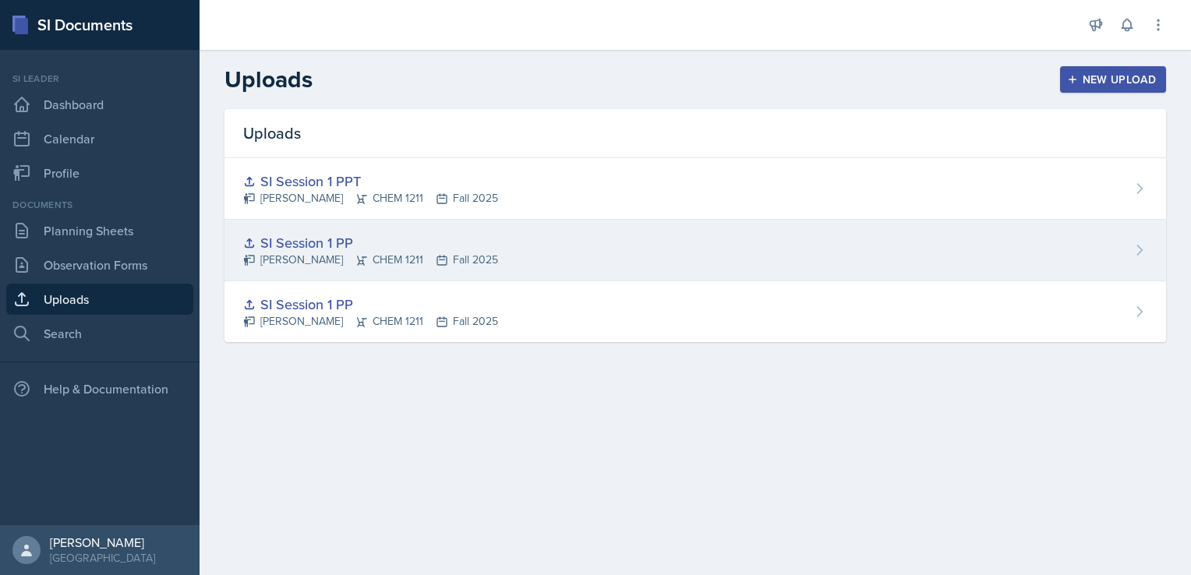
click at [1147, 252] on div "SI Session 1 PP [PERSON_NAME] CHEM 1211 Fall 2025" at bounding box center [695, 251] width 942 height 62
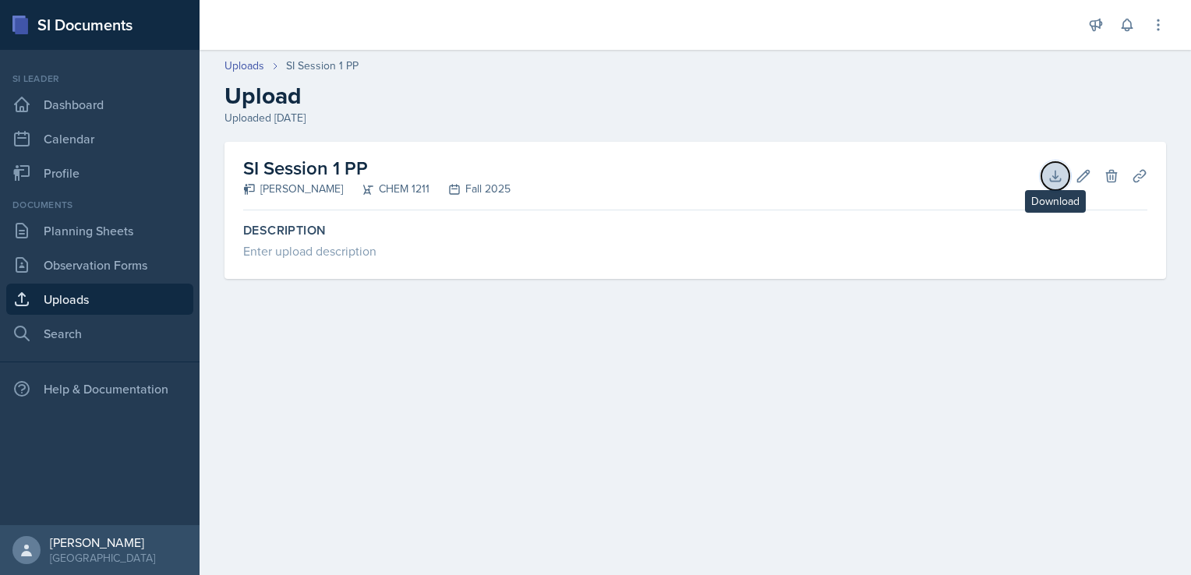
click at [1054, 178] on icon at bounding box center [1056, 176] width 16 height 16
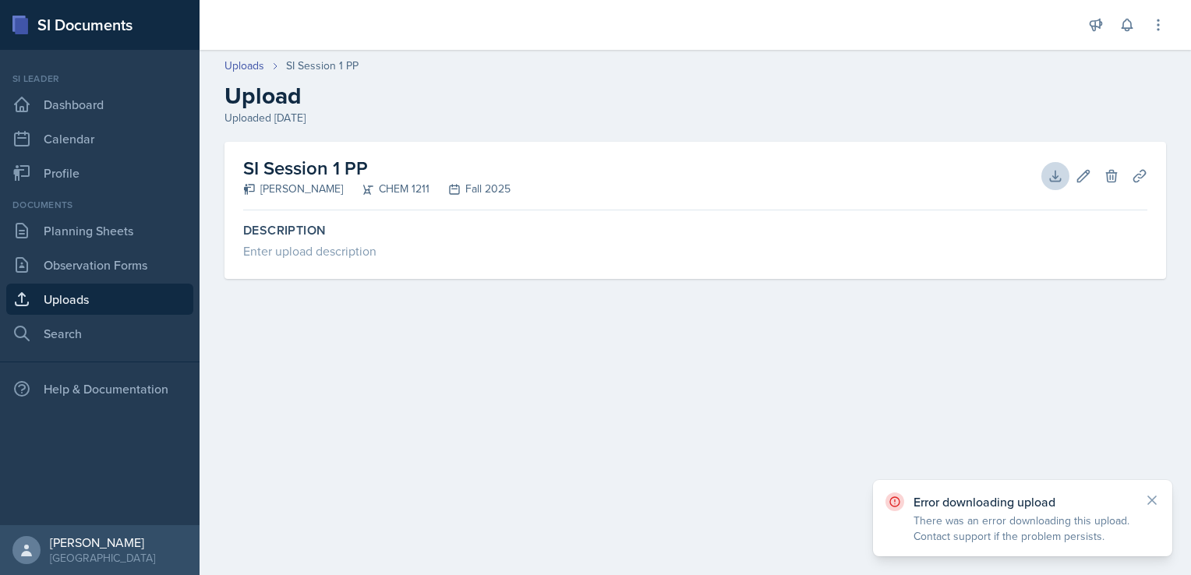
click at [1104, 188] on div "SI Session 1 PP [PERSON_NAME] CHEM 1211 Fall 2025 Download Edit Delete Planning…" at bounding box center [695, 176] width 904 height 69
click at [1105, 186] on button "Delete" at bounding box center [1112, 176] width 28 height 28
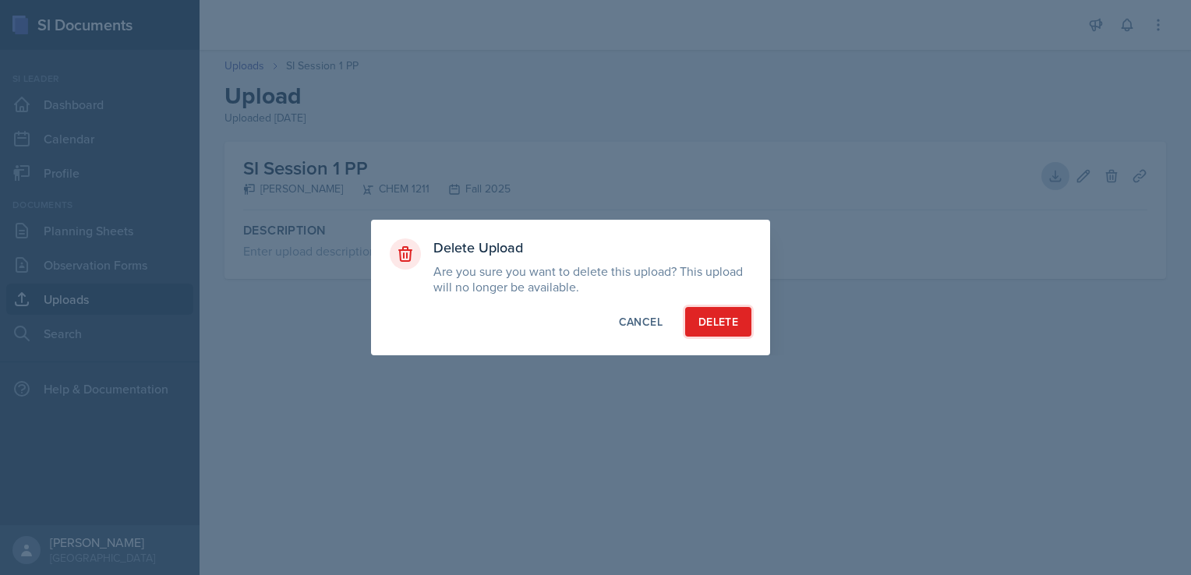
click at [739, 325] on button "Delete" at bounding box center [718, 322] width 66 height 30
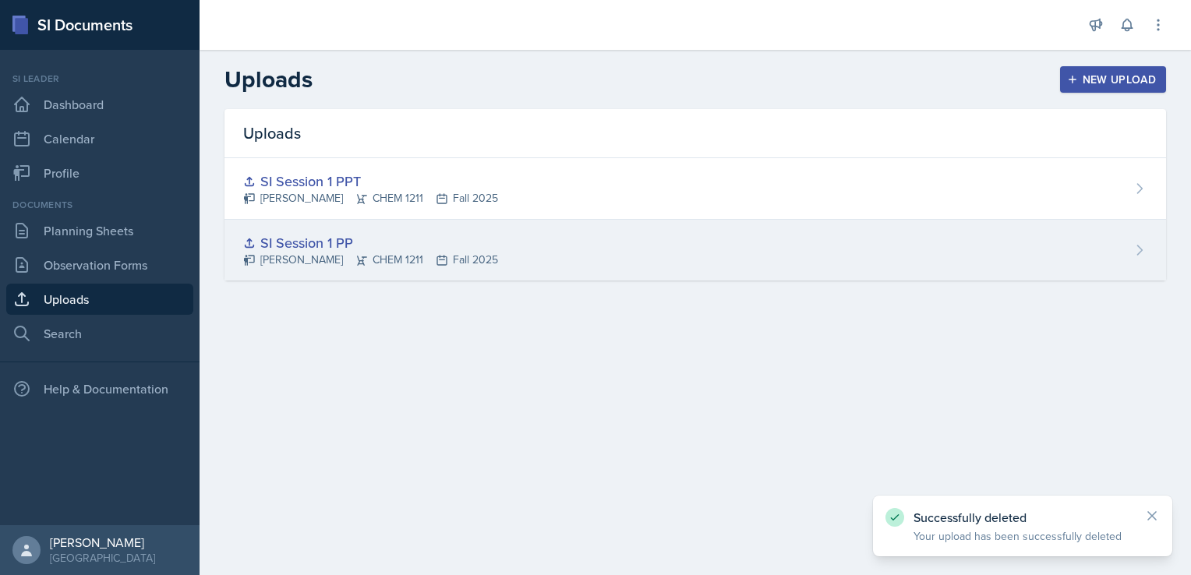
click at [1127, 249] on div "SI Session 1 PP [PERSON_NAME] CHEM 1211 Fall 2025" at bounding box center [695, 250] width 942 height 61
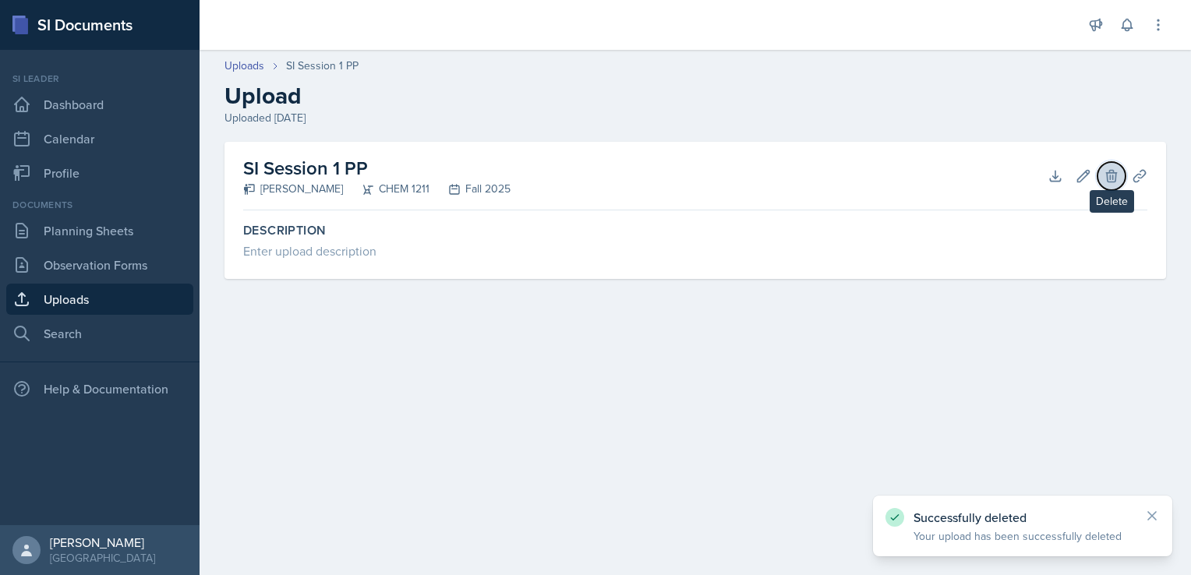
click at [1101, 179] on button "Delete" at bounding box center [1112, 176] width 28 height 28
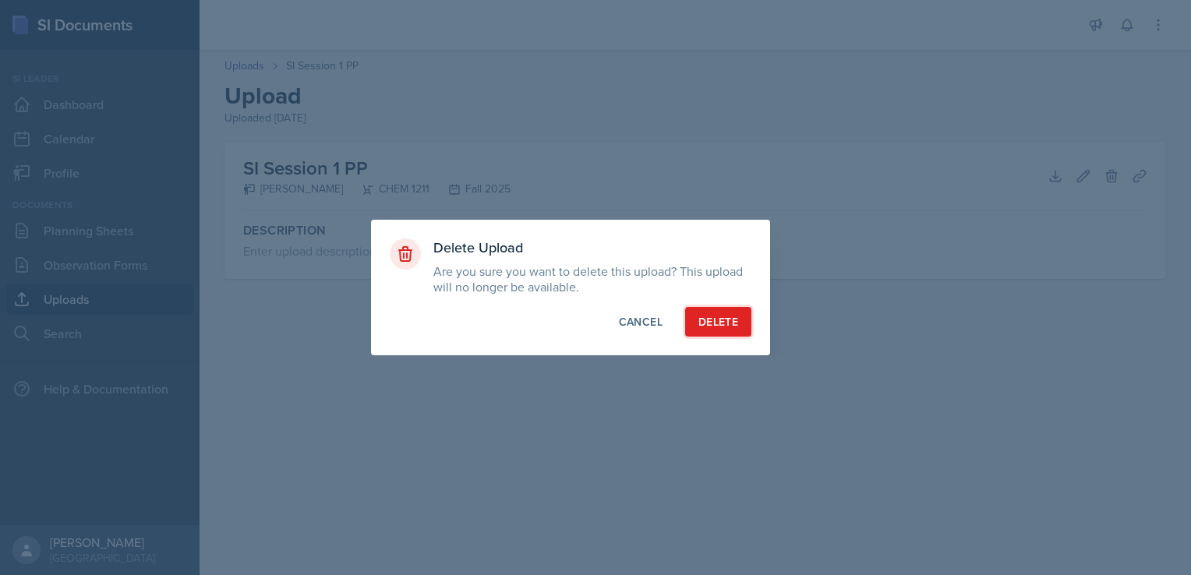
click at [719, 317] on div "Delete" at bounding box center [718, 322] width 40 height 16
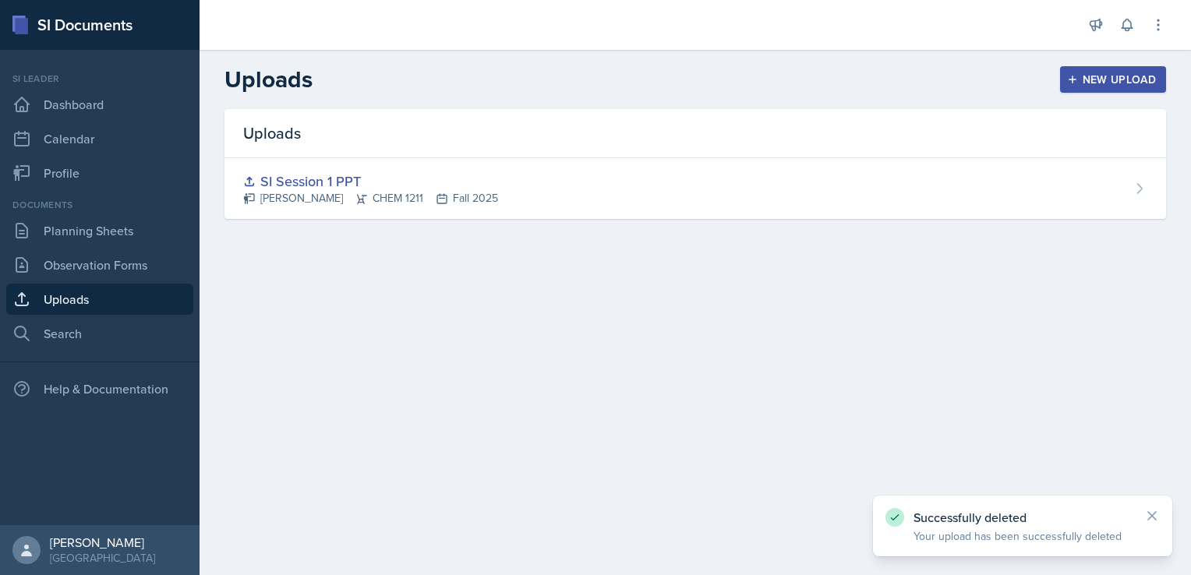
click at [1105, 86] on div "New Upload" at bounding box center [1113, 79] width 87 height 12
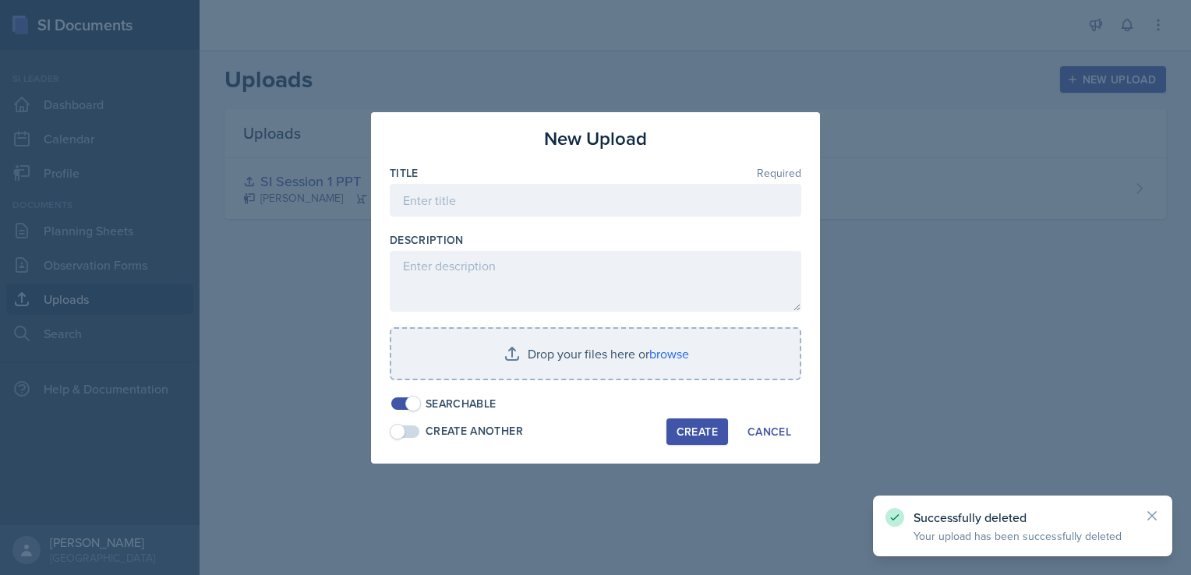
click at [763, 497] on div at bounding box center [595, 287] width 1191 height 575
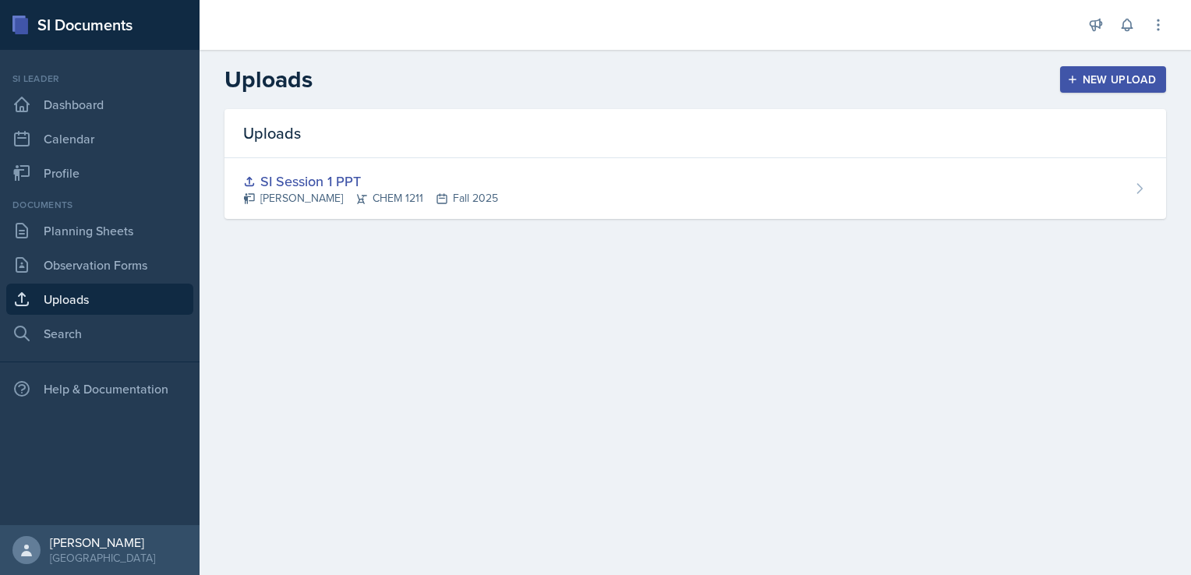
click at [1096, 73] on div "New Upload" at bounding box center [1113, 79] width 87 height 12
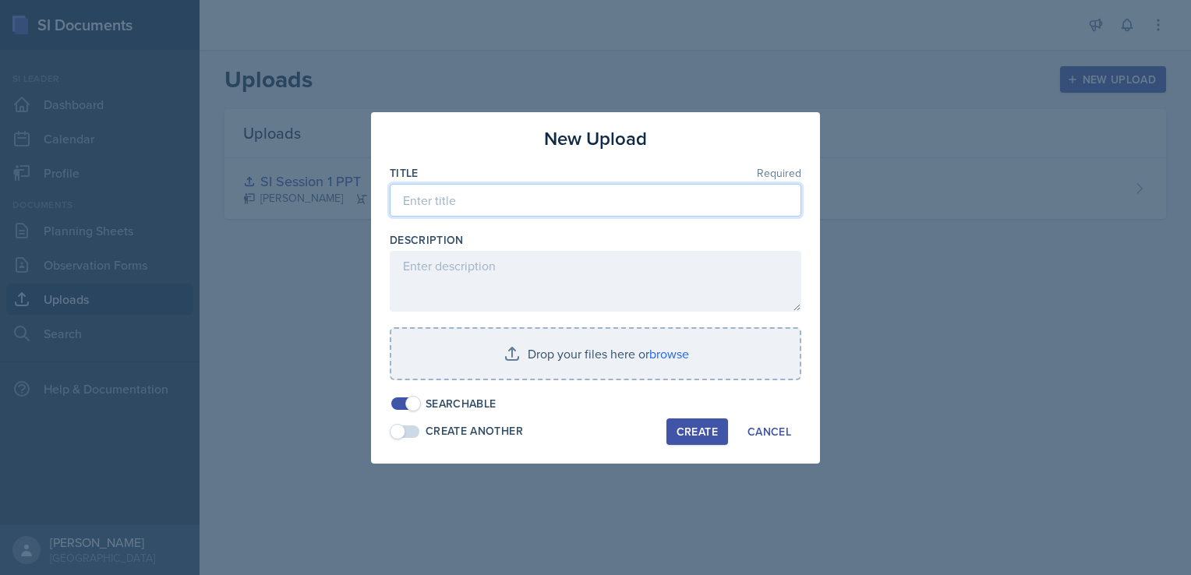
click at [531, 203] on input at bounding box center [596, 200] width 412 height 33
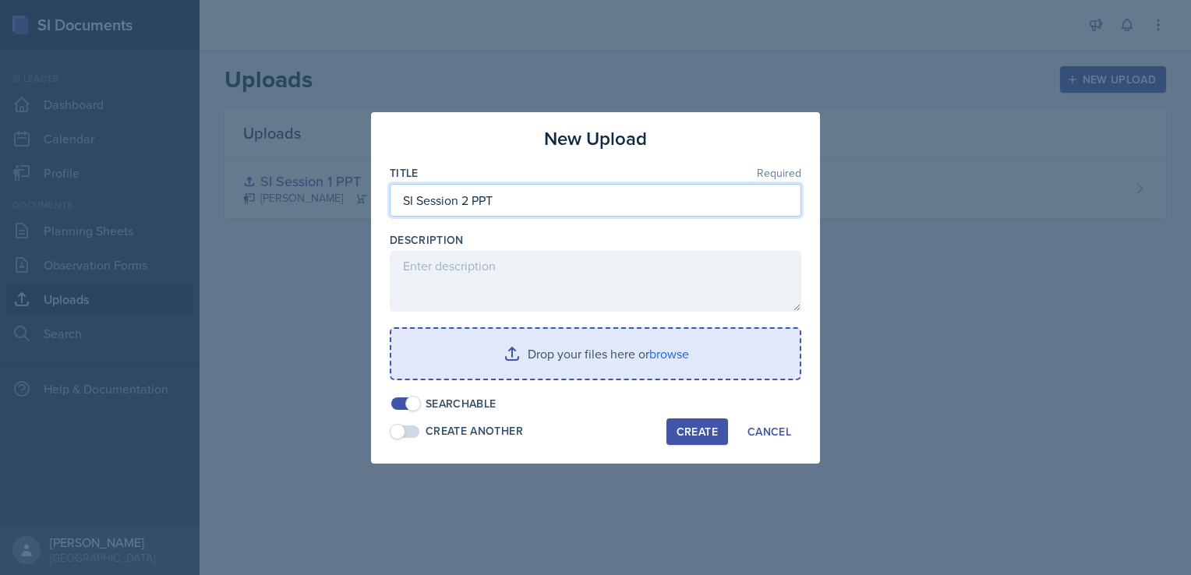
type input "SI Session 2 PPT"
click at [646, 367] on input "file" at bounding box center [595, 354] width 408 height 50
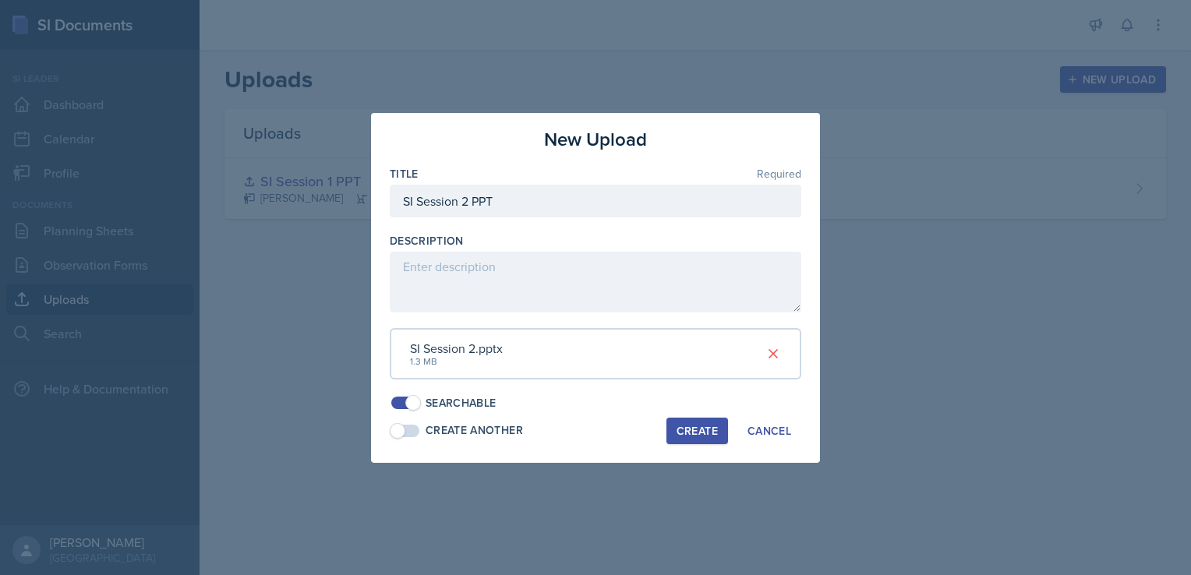
click at [677, 425] on div "Create" at bounding box center [697, 431] width 41 height 12
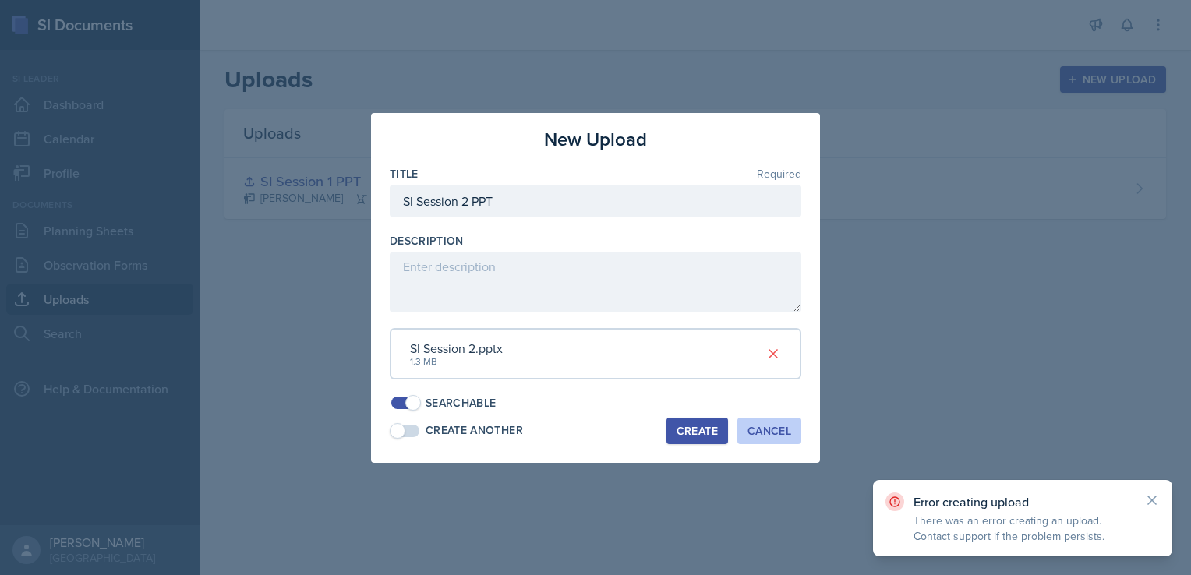
click at [755, 429] on div "Cancel" at bounding box center [770, 431] width 44 height 12
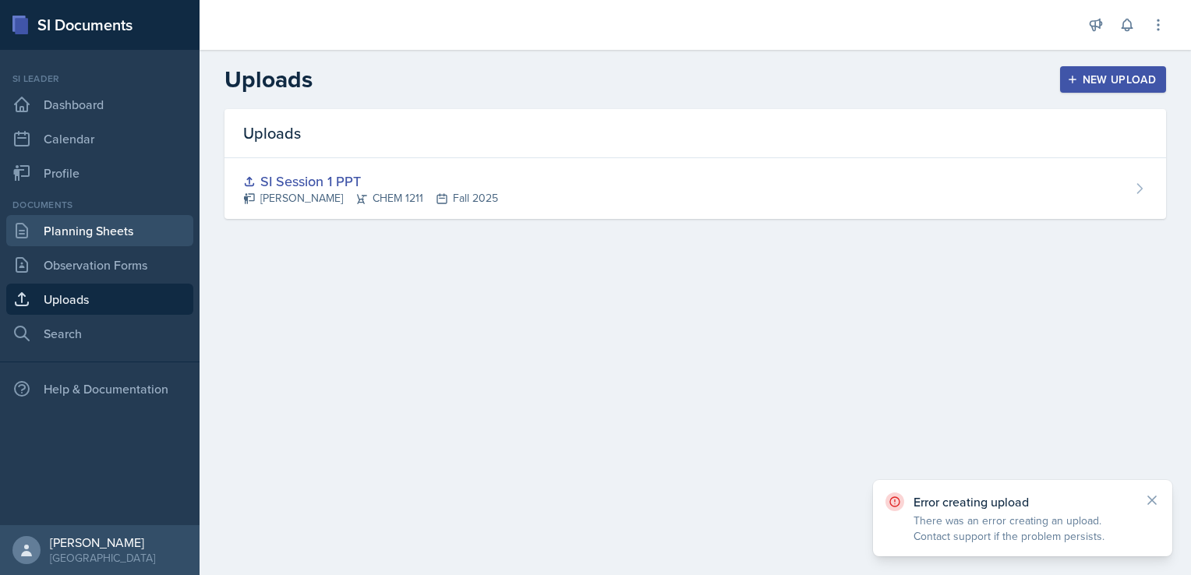
click at [94, 232] on link "Planning Sheets" at bounding box center [99, 230] width 187 height 31
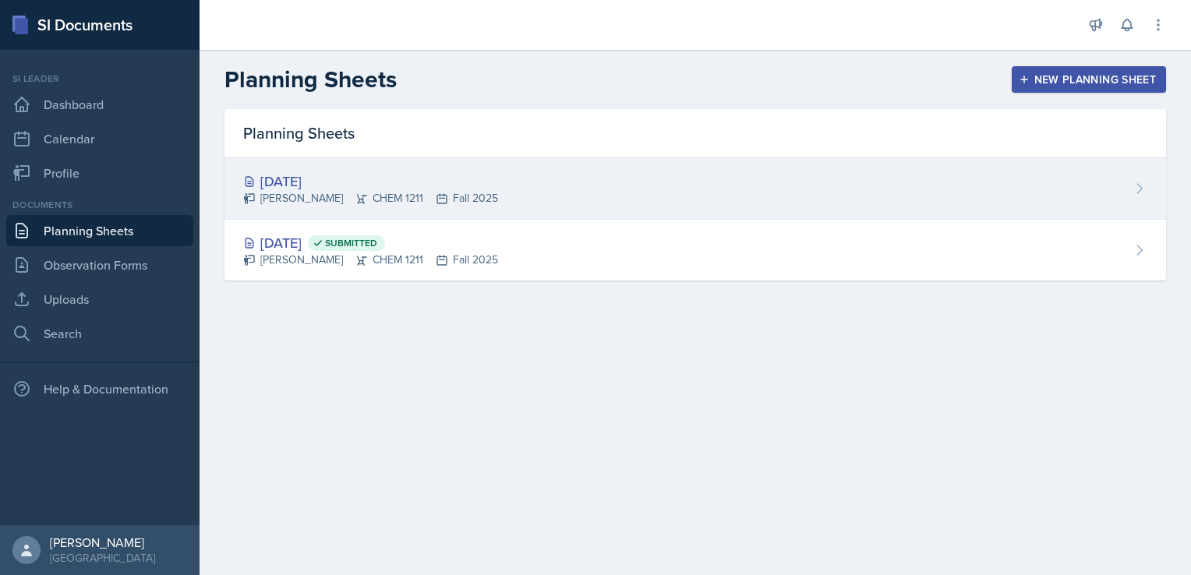
click at [541, 182] on div "[DATE] [PERSON_NAME] CHEM 1211 Fall 2025" at bounding box center [695, 189] width 942 height 62
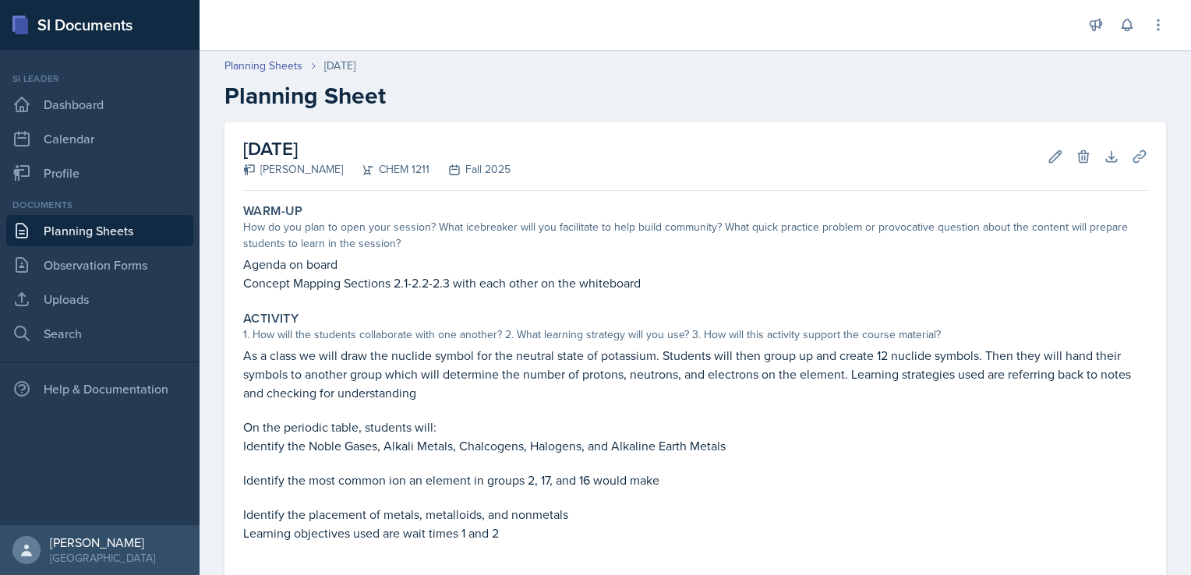
scroll to position [234, 0]
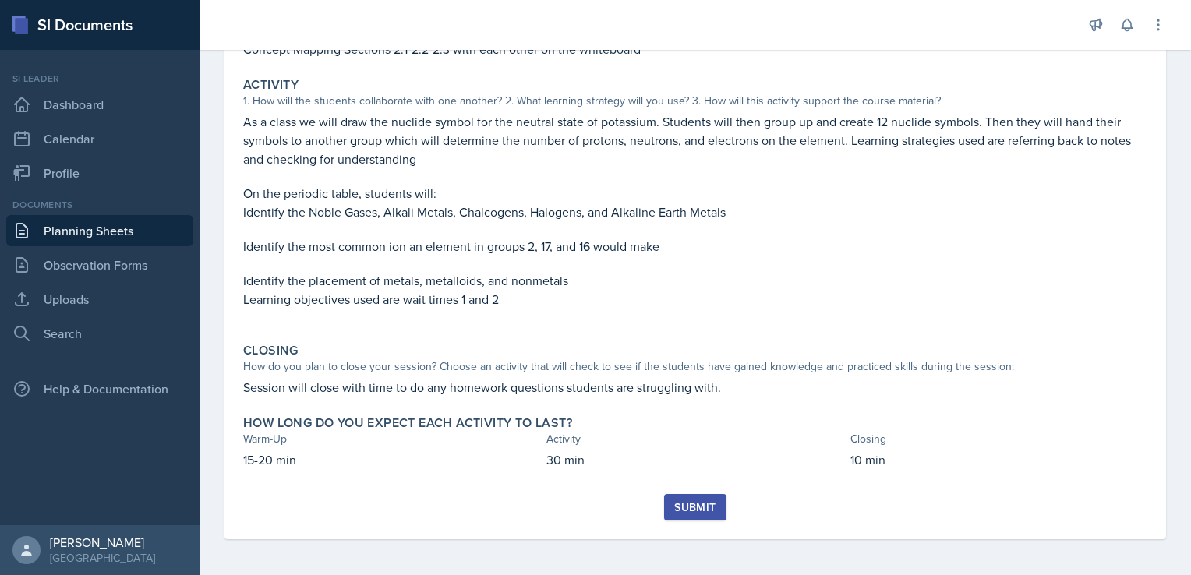
click at [681, 502] on div "Submit" at bounding box center [694, 507] width 41 height 12
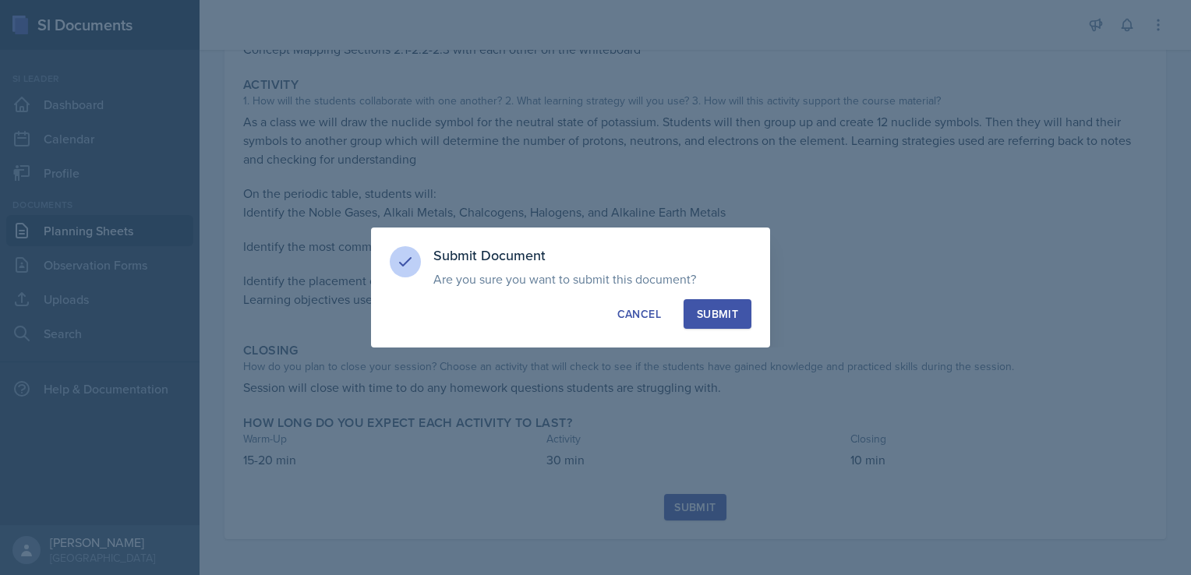
click at [723, 317] on div "Submit" at bounding box center [717, 314] width 41 height 16
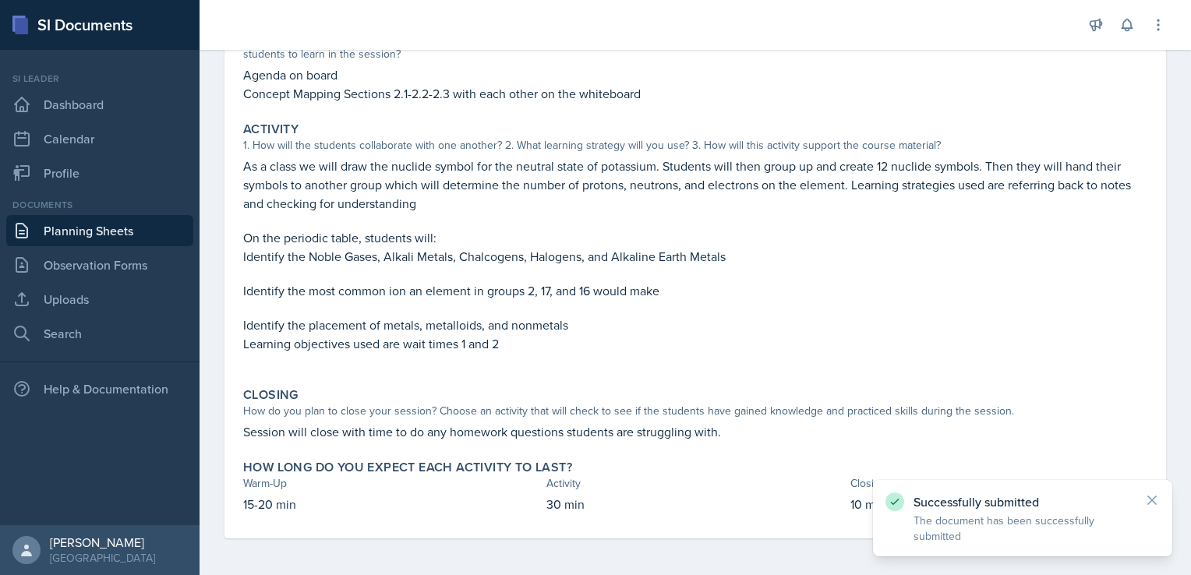
scroll to position [0, 0]
